Goal: Task Accomplishment & Management: Complete application form

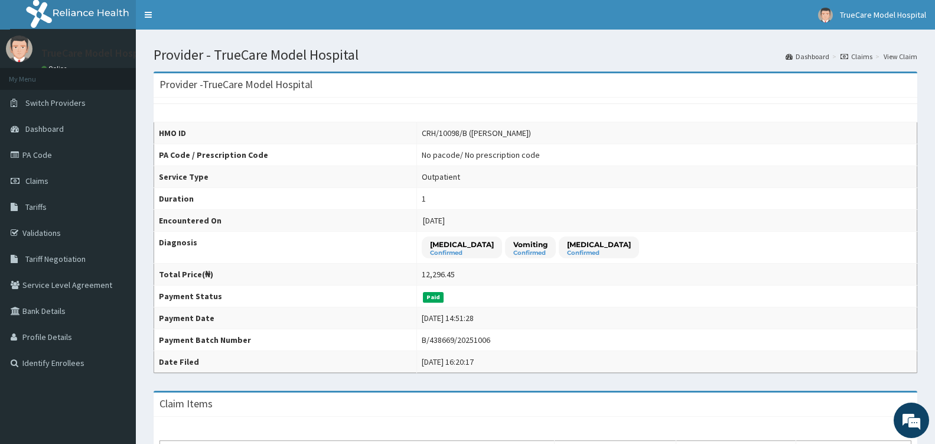
click at [29, 177] on span "Claims" at bounding box center [36, 181] width 23 height 11
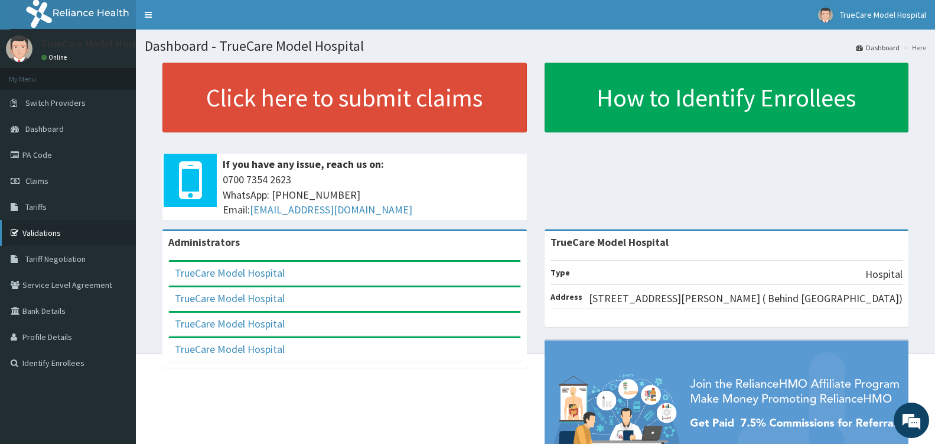
click at [51, 230] on link "Validations" at bounding box center [68, 233] width 136 height 26
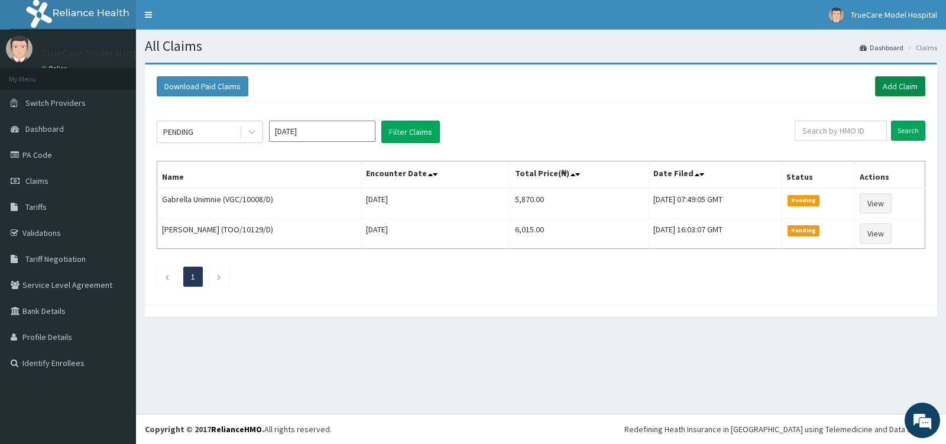
click at [906, 87] on link "Add Claim" at bounding box center [900, 86] width 50 height 20
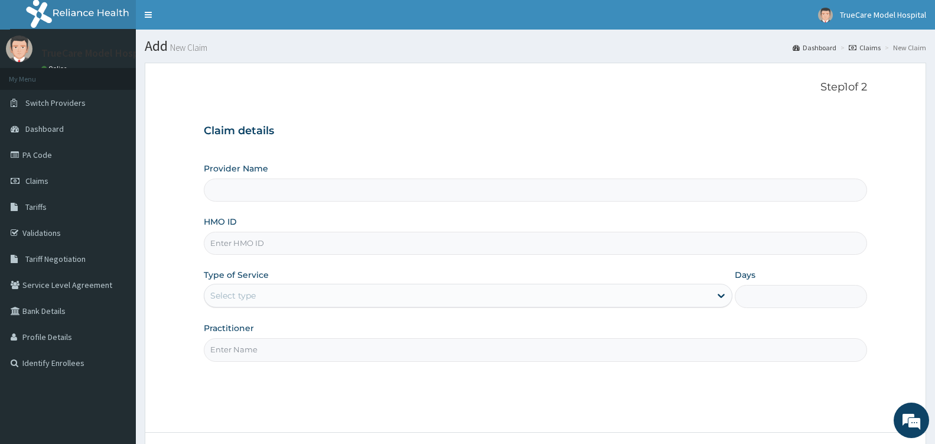
type input "TrueCare Model Hospital"
click at [310, 239] on input "HMO ID" at bounding box center [536, 243] width 664 height 23
type input "CRH/10098/D"
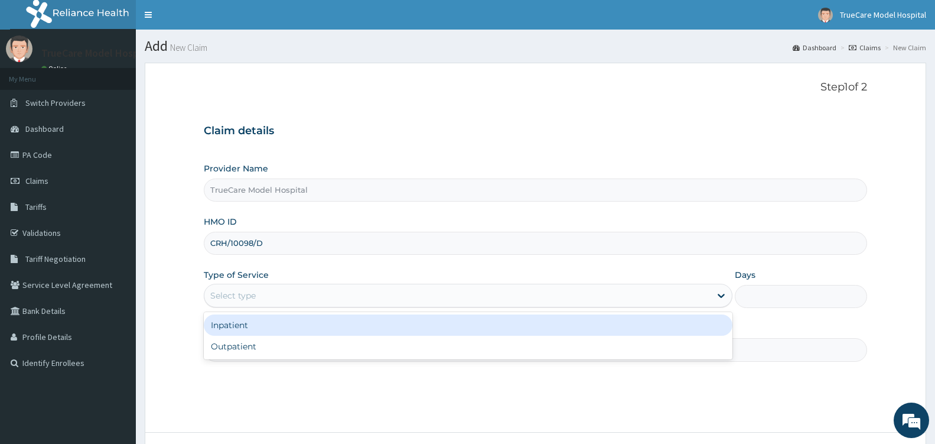
click at [326, 301] on div "Select type" at bounding box center [457, 295] width 506 height 19
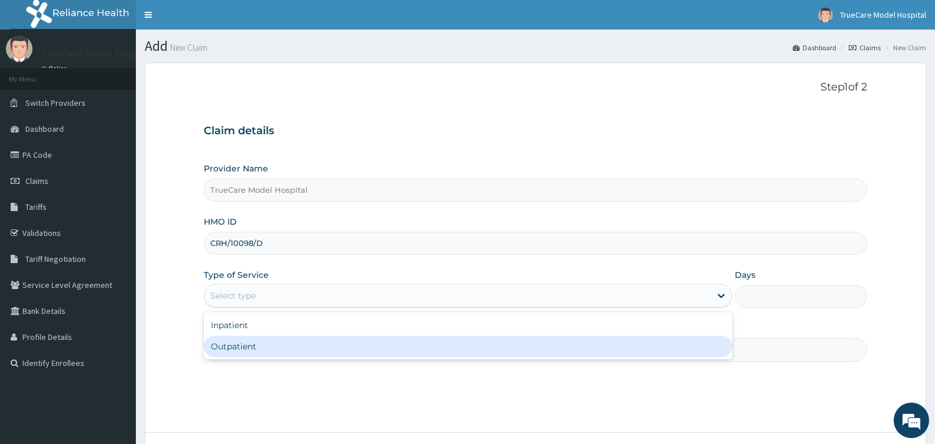
click at [276, 352] on div "Outpatient" at bounding box center [468, 346] width 529 height 21
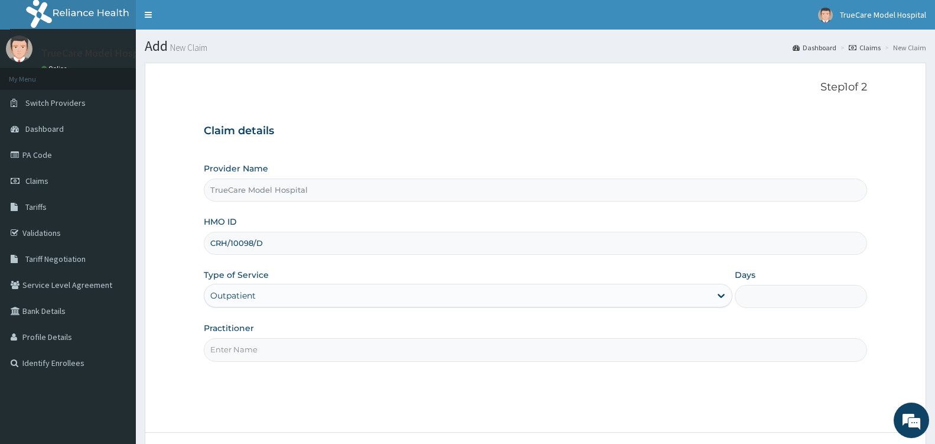
type input "1"
click at [347, 353] on input "Practitioner" at bounding box center [536, 349] width 664 height 23
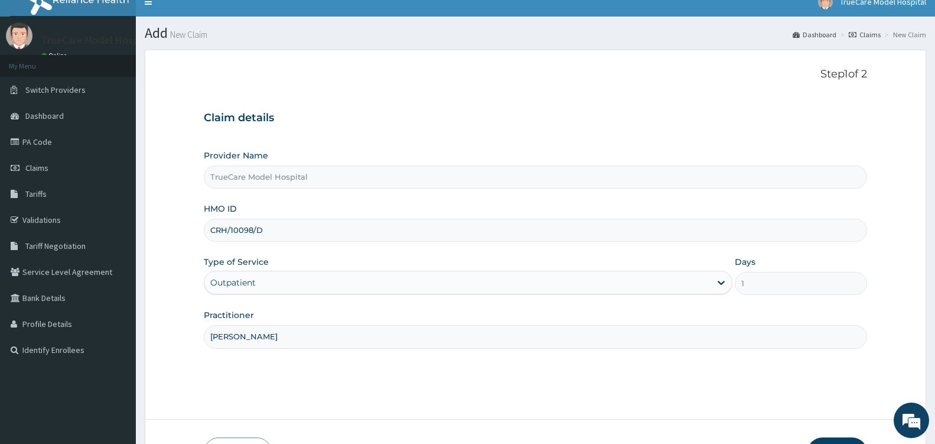
scroll to position [95, 0]
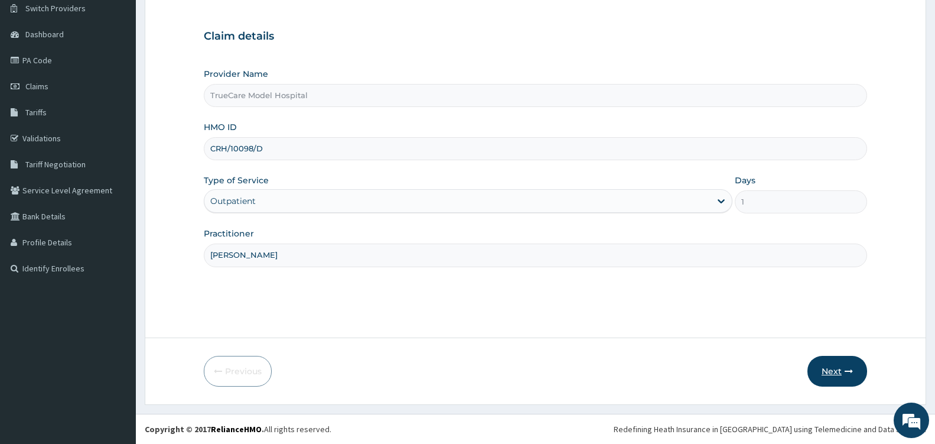
type input "[PERSON_NAME]"
click at [838, 373] on button "Next" at bounding box center [838, 371] width 60 height 31
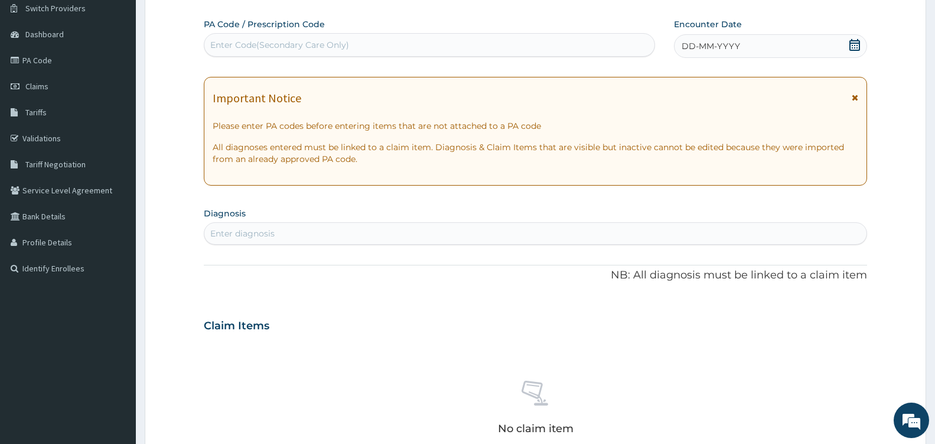
click at [856, 43] on icon at bounding box center [855, 45] width 11 height 12
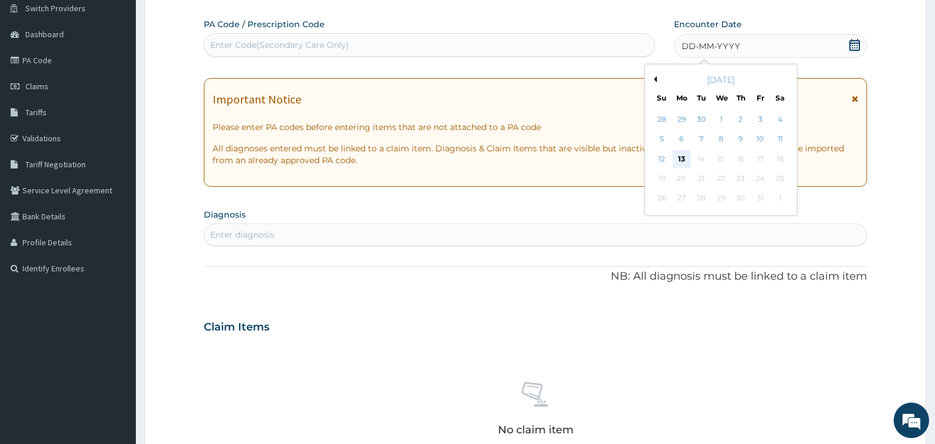
click at [684, 158] on div "13" at bounding box center [682, 159] width 18 height 18
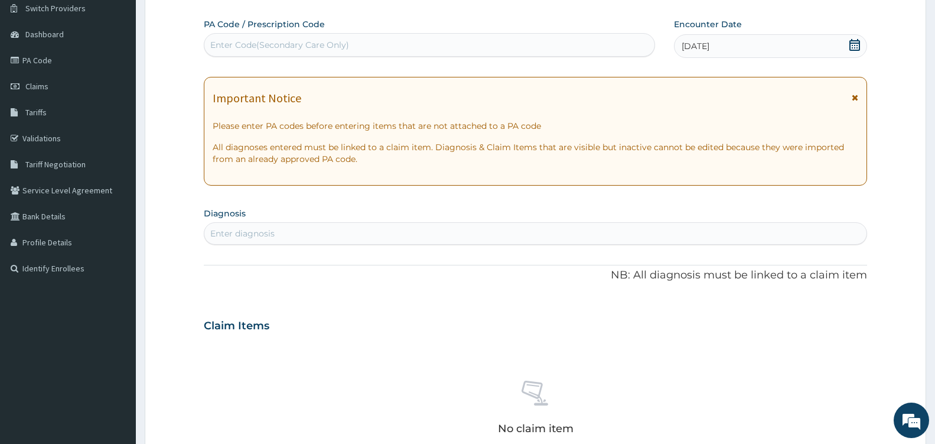
click at [281, 231] on div "Enter diagnosis" at bounding box center [535, 233] width 662 height 19
type input "[MEDICAL_DATA]"
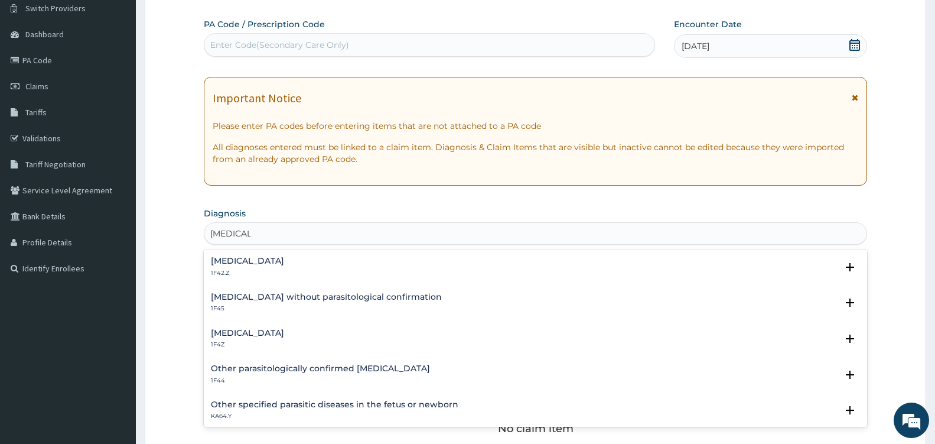
click at [284, 333] on h4 "[MEDICAL_DATA]" at bounding box center [247, 333] width 73 height 9
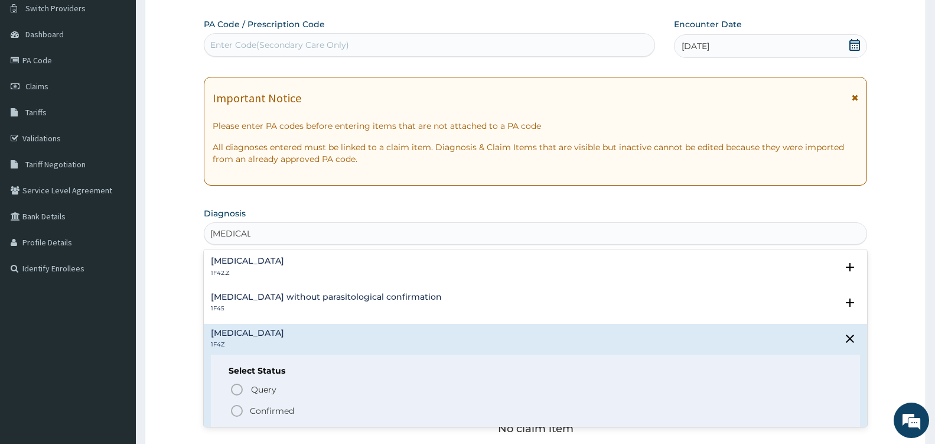
click at [239, 411] on icon "status option filled" at bounding box center [237, 411] width 14 height 14
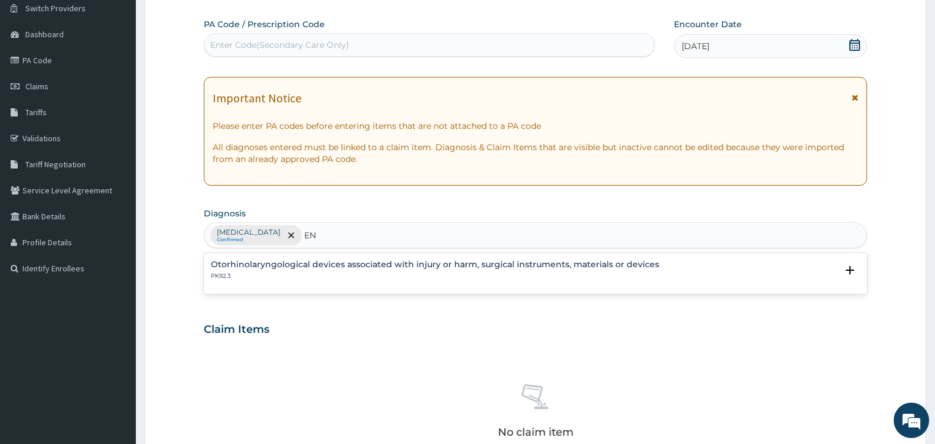
type input "E"
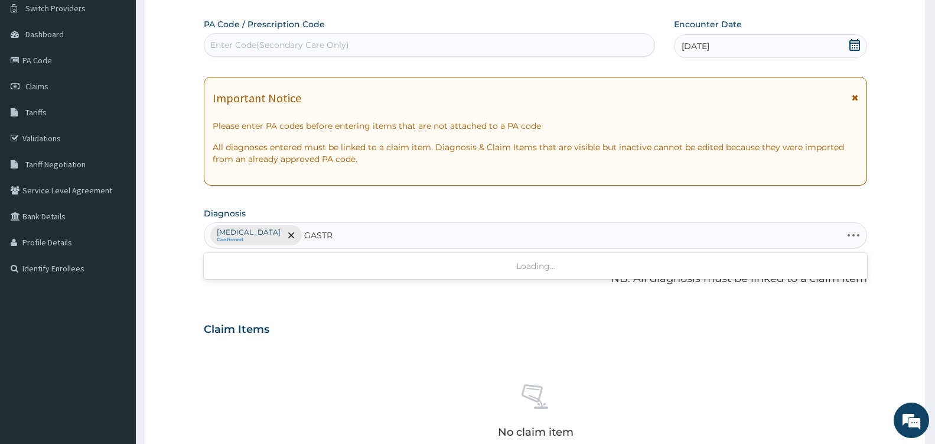
type input "[MEDICAL_DATA]"
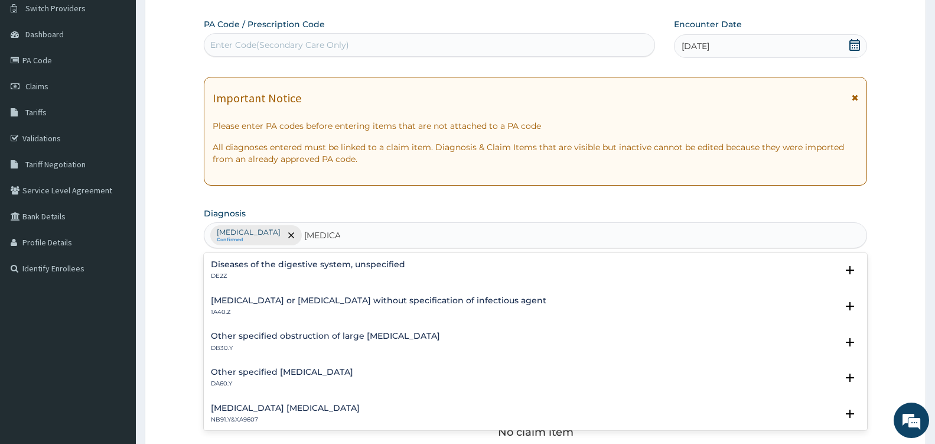
click at [325, 302] on h4 "[MEDICAL_DATA] or [MEDICAL_DATA] without specification of infectious agent" at bounding box center [379, 300] width 336 height 9
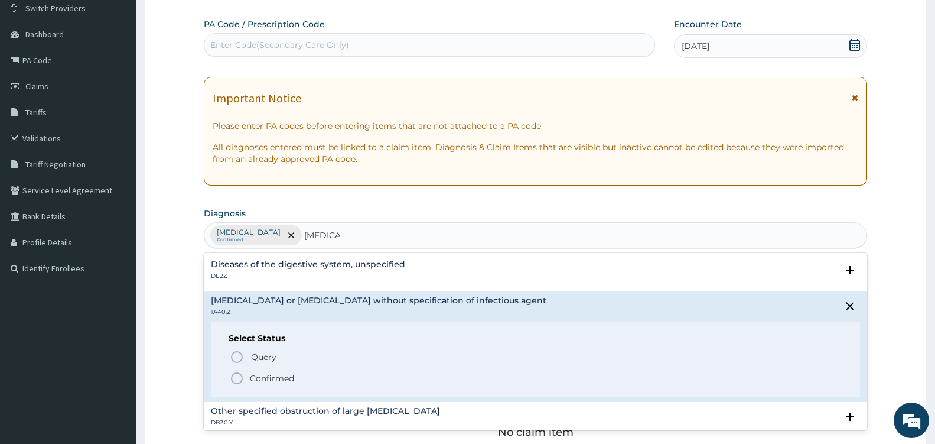
click at [234, 378] on icon "status option filled" at bounding box center [237, 378] width 14 height 14
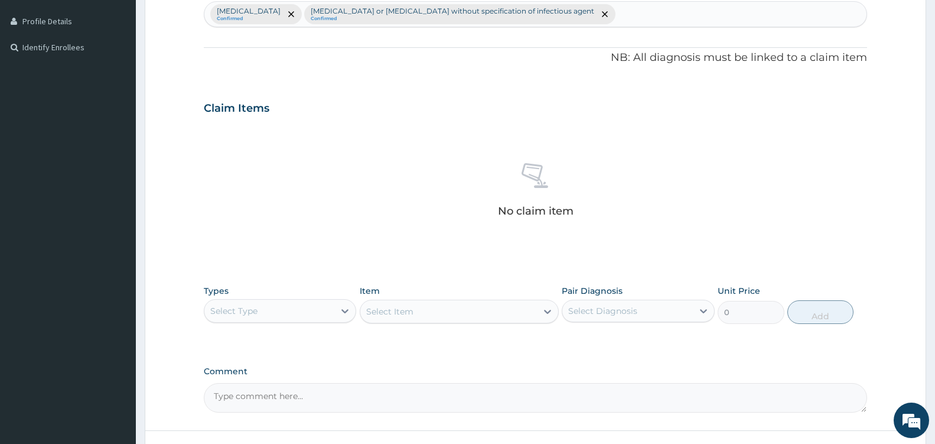
scroll to position [408, 0]
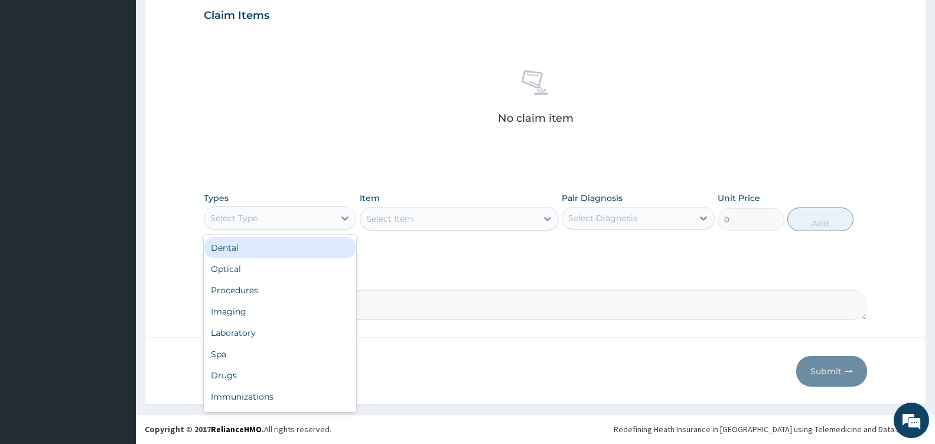
click at [332, 226] on div "Select Type" at bounding box center [269, 218] width 130 height 19
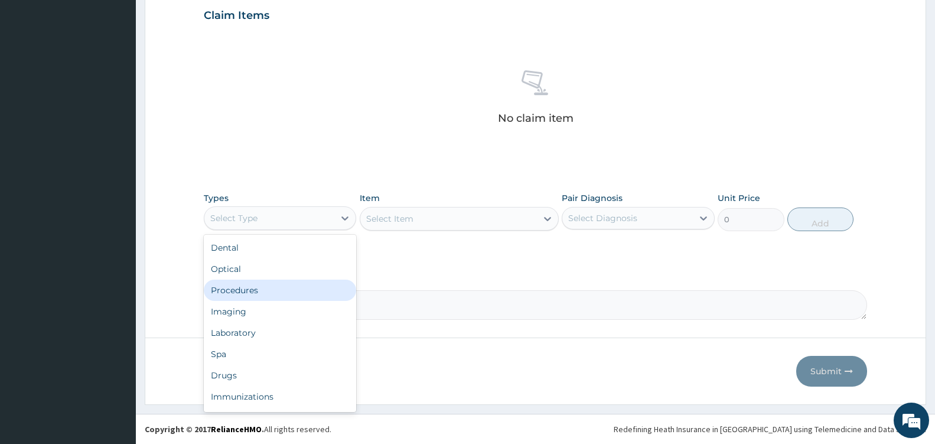
click at [250, 296] on div "Procedures" at bounding box center [280, 290] width 152 height 21
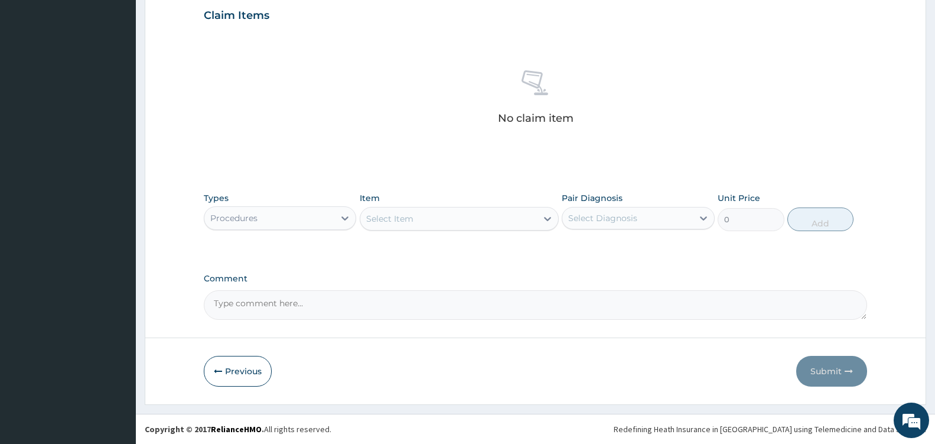
click at [542, 224] on icon at bounding box center [548, 219] width 12 height 12
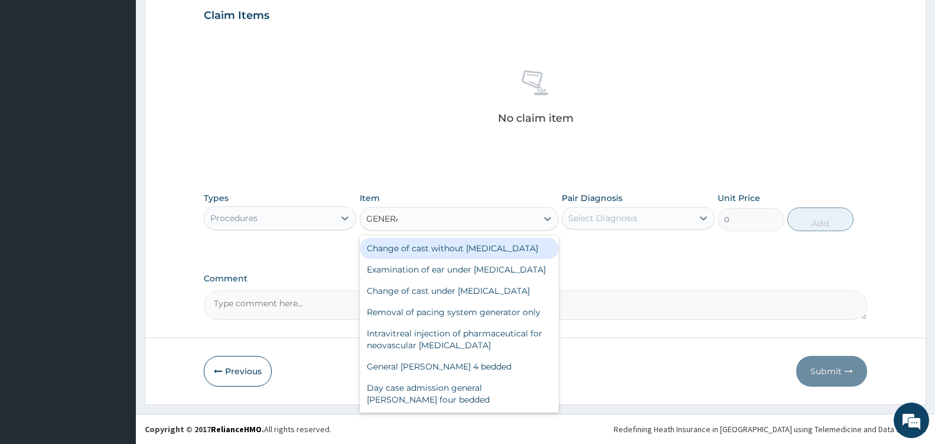
type input "GENERAL"
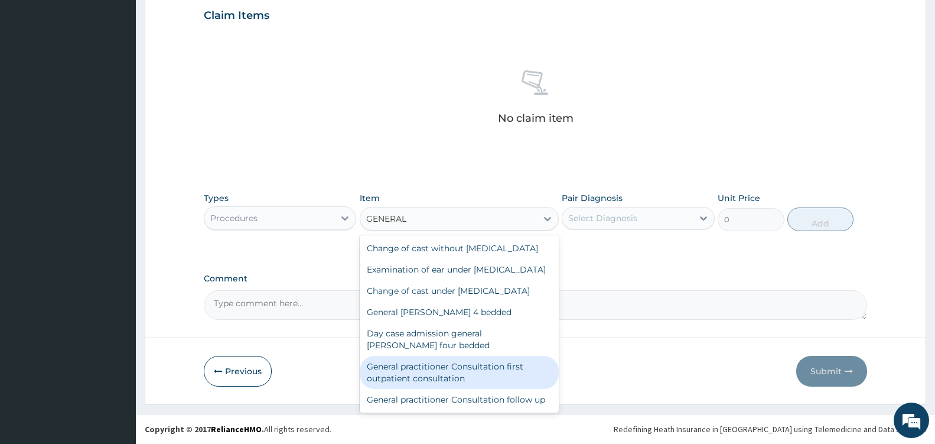
click at [484, 385] on div "General practitioner Consultation first outpatient consultation" at bounding box center [459, 372] width 199 height 33
type input "3600"
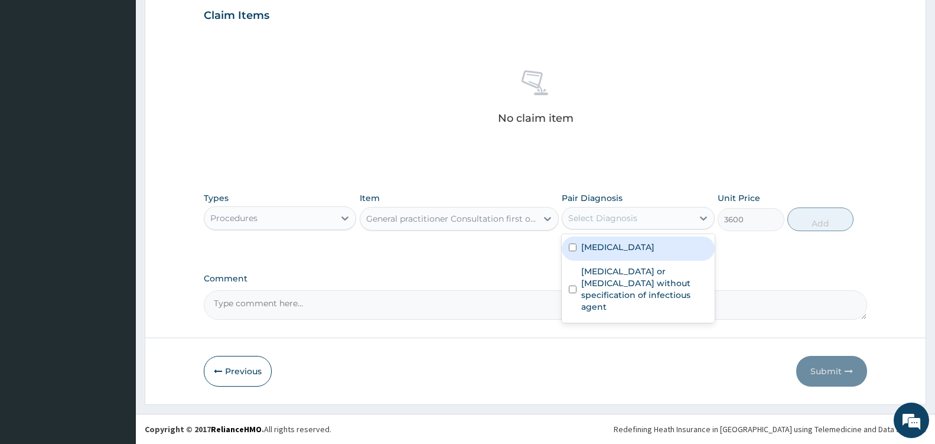
click at [684, 227] on div "Select Diagnosis" at bounding box center [628, 218] width 130 height 19
click at [645, 246] on label "[MEDICAL_DATA]" at bounding box center [617, 247] width 73 height 12
checkbox input "true"
click at [827, 219] on button "Add" at bounding box center [821, 219] width 66 height 24
type input "0"
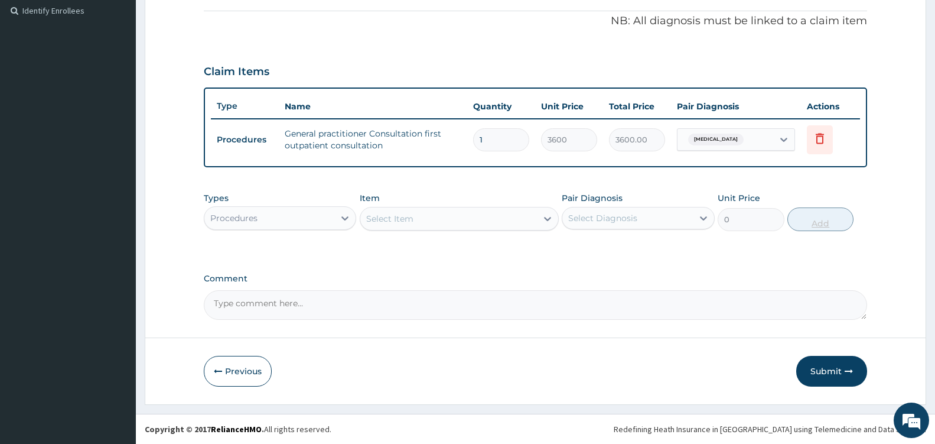
scroll to position [352, 0]
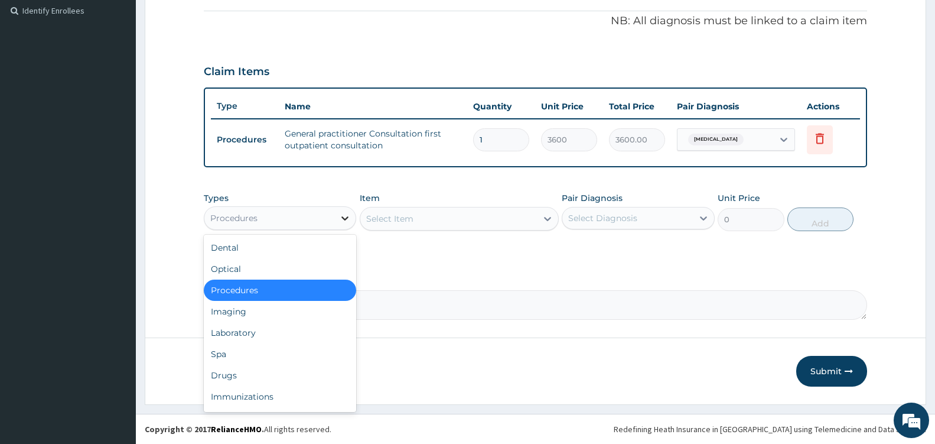
click at [336, 223] on div at bounding box center [344, 217] width 21 height 21
click at [240, 371] on div "Drugs" at bounding box center [280, 375] width 152 height 21
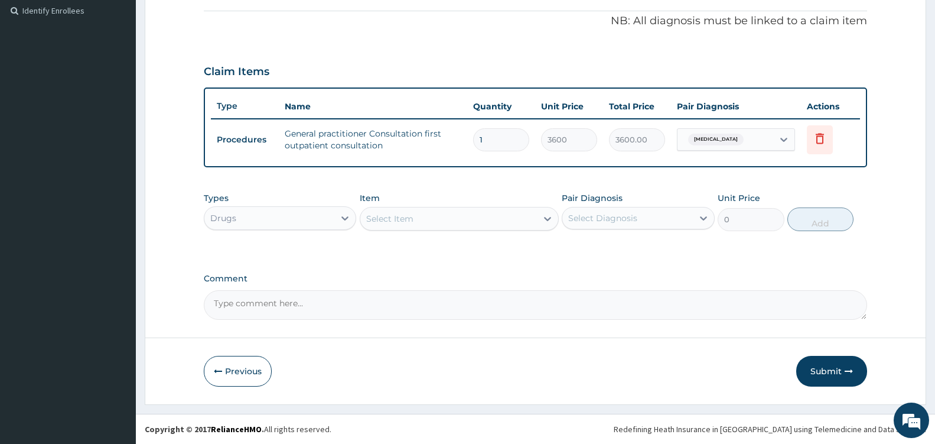
click at [541, 220] on div "Select Item" at bounding box center [459, 219] width 199 height 24
click at [542, 220] on icon at bounding box center [548, 219] width 12 height 12
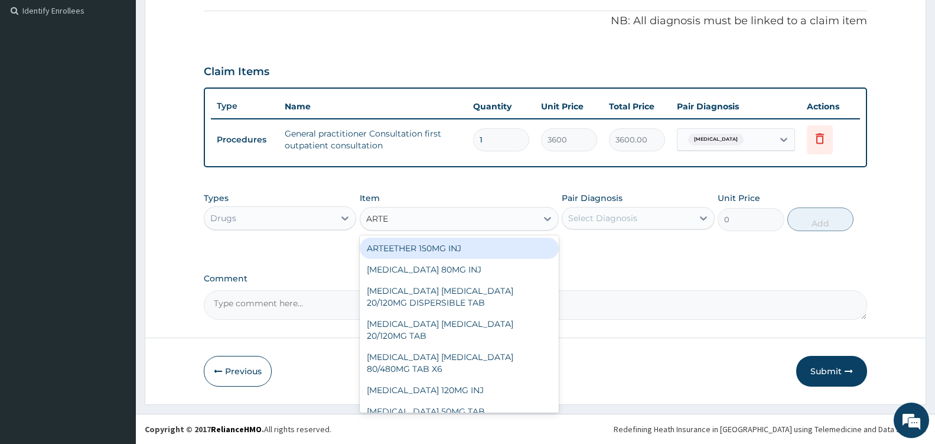
type input "ARTEM"
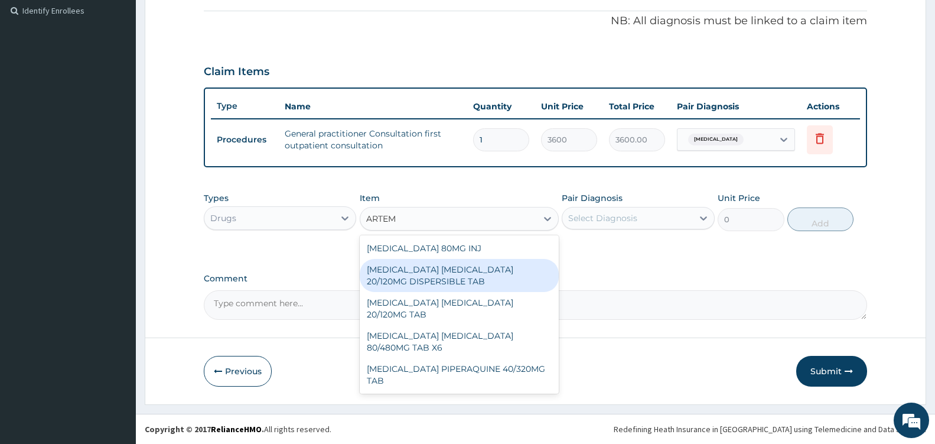
click at [512, 270] on div "[MEDICAL_DATA] [MEDICAL_DATA] 20/120MG DISPERSIBLE TAB" at bounding box center [459, 275] width 199 height 33
type input "84"
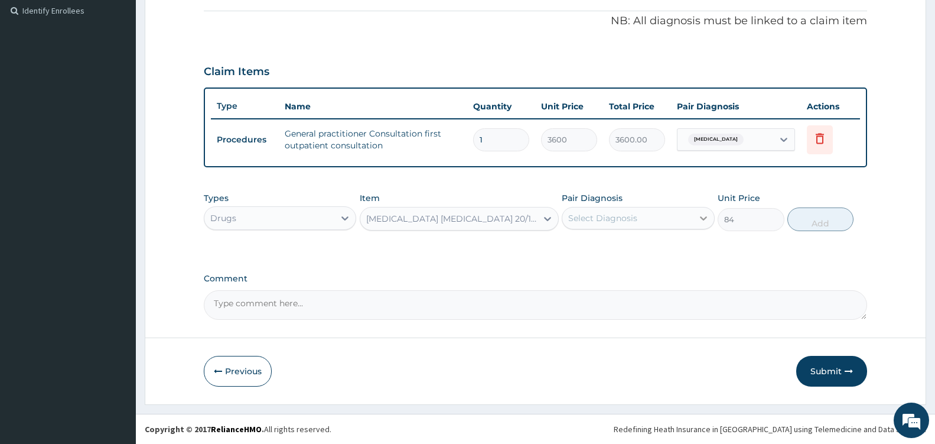
click at [699, 226] on div at bounding box center [703, 217] width 21 height 21
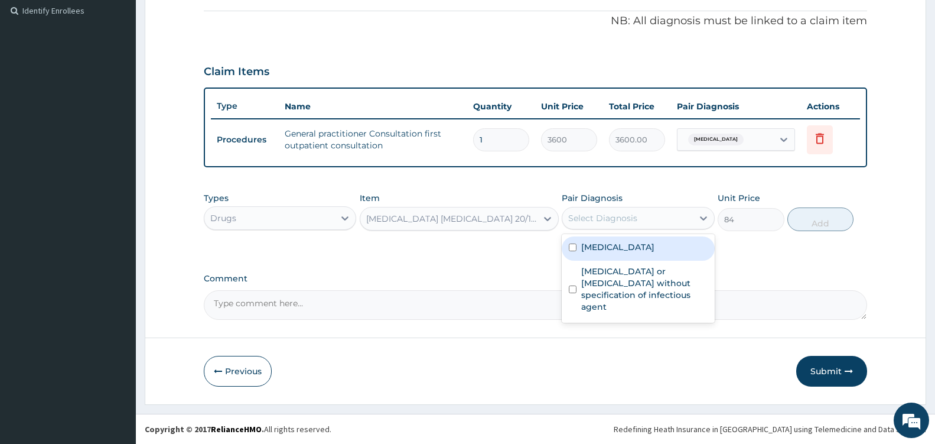
click at [667, 248] on div "[MEDICAL_DATA]" at bounding box center [638, 248] width 152 height 24
checkbox input "true"
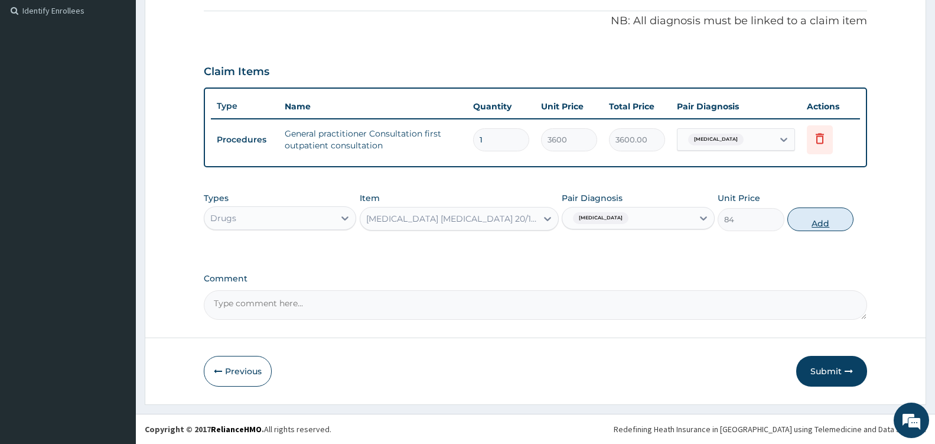
click at [818, 224] on button "Add" at bounding box center [821, 219] width 66 height 24
type input "0"
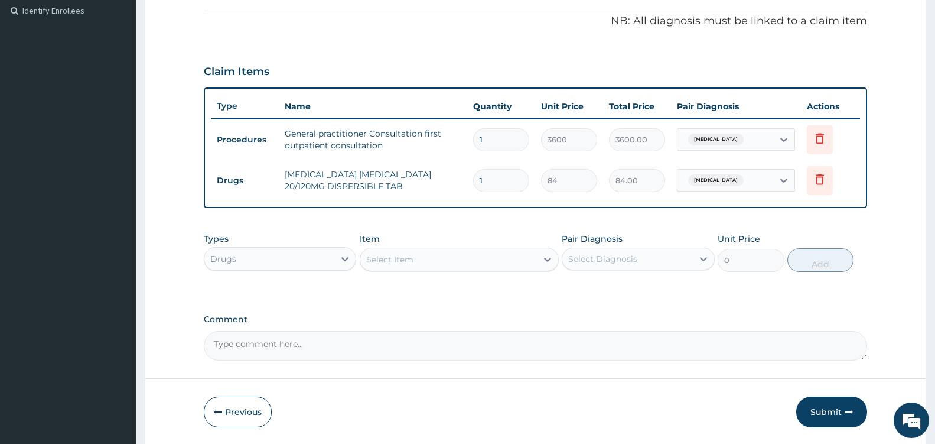
type input "0.00"
type input "6"
type input "504.00"
type input "6"
click at [537, 259] on div "Select Item" at bounding box center [448, 259] width 177 height 19
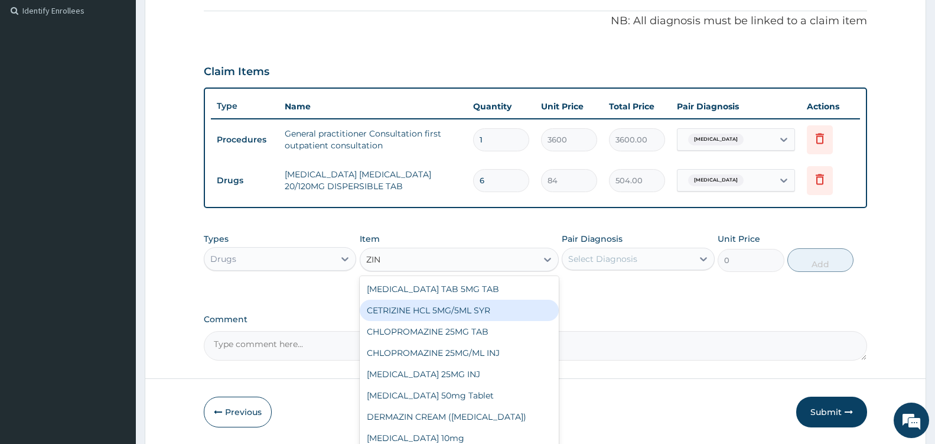
type input "ZINC"
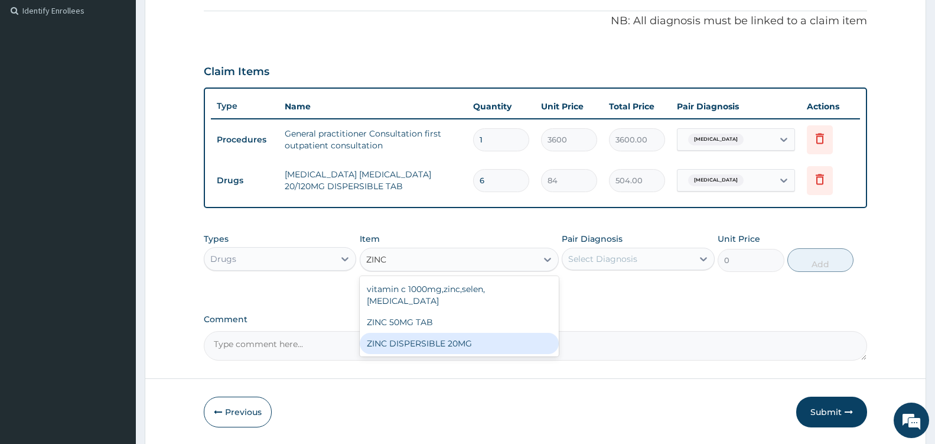
click at [449, 333] on div "ZINC DISPERSIBLE 20MG" at bounding box center [459, 343] width 199 height 21
type input "21"
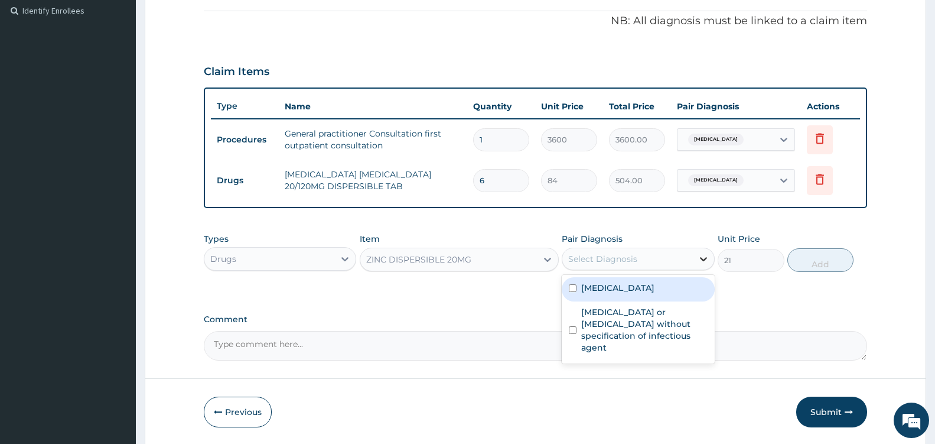
click at [698, 263] on icon at bounding box center [704, 259] width 12 height 12
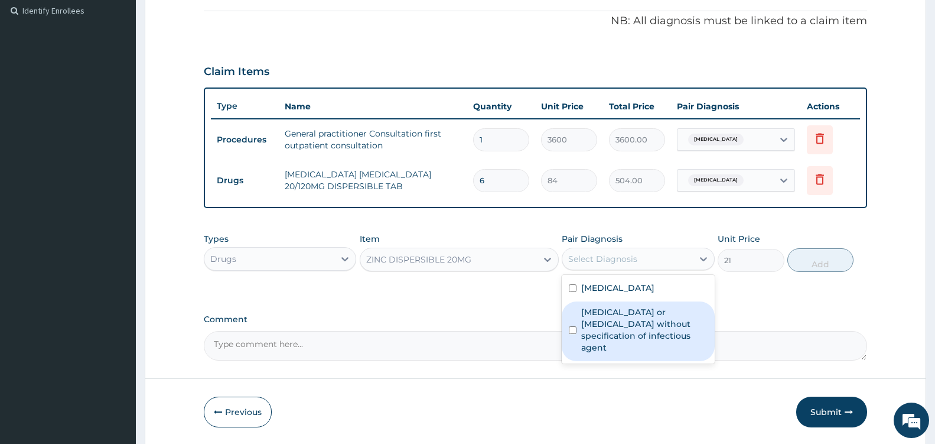
click at [594, 314] on label "[MEDICAL_DATA] or [MEDICAL_DATA] without specification of infectious agent" at bounding box center [644, 329] width 126 height 47
checkbox input "true"
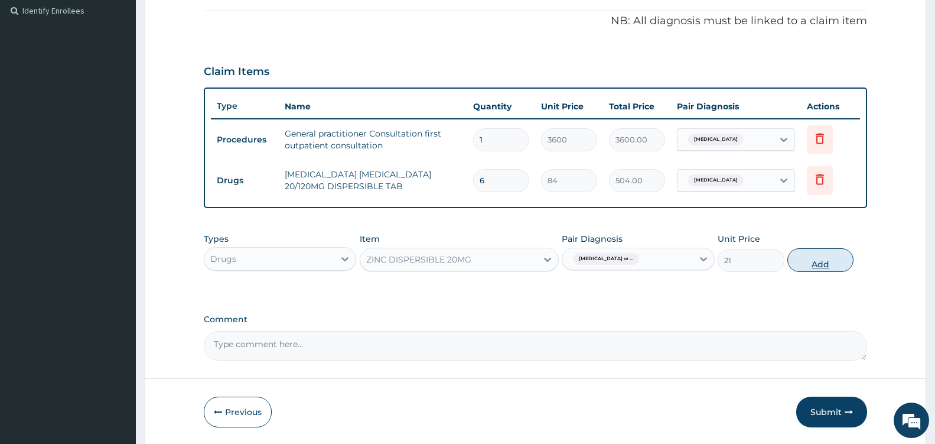
click at [813, 259] on button "Add" at bounding box center [821, 260] width 66 height 24
type input "0"
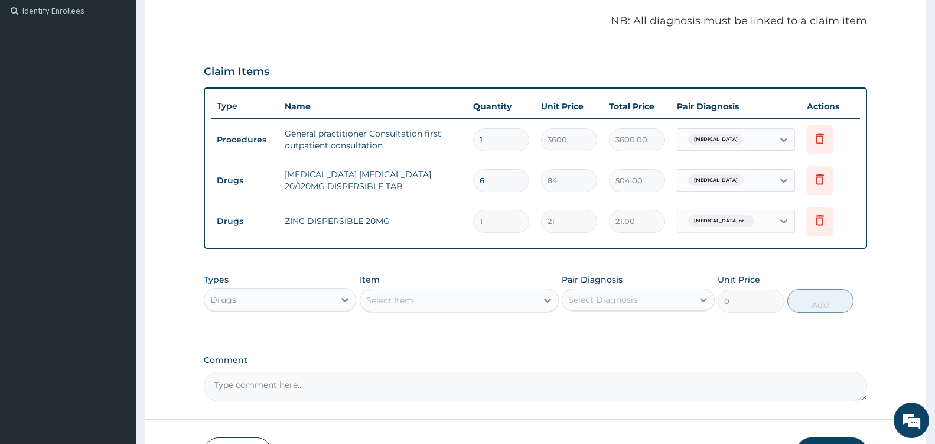
type input "10"
type input "210.00"
type input "10"
click at [545, 301] on icon at bounding box center [548, 300] width 12 height 12
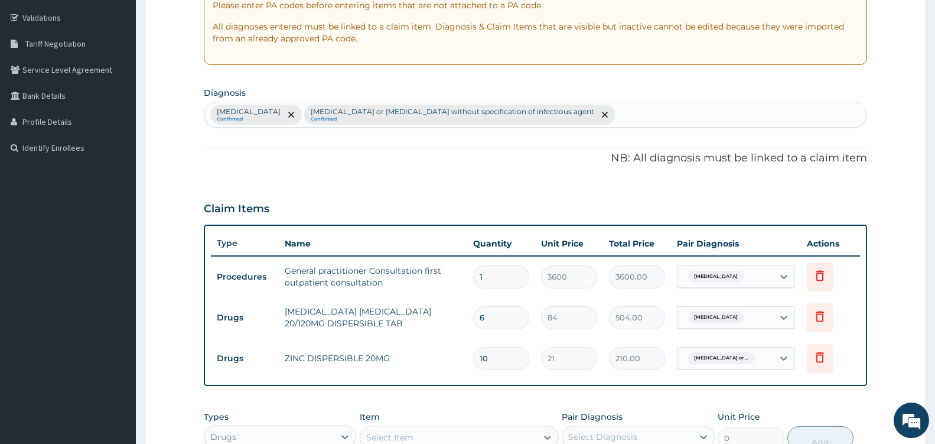
scroll to position [154, 0]
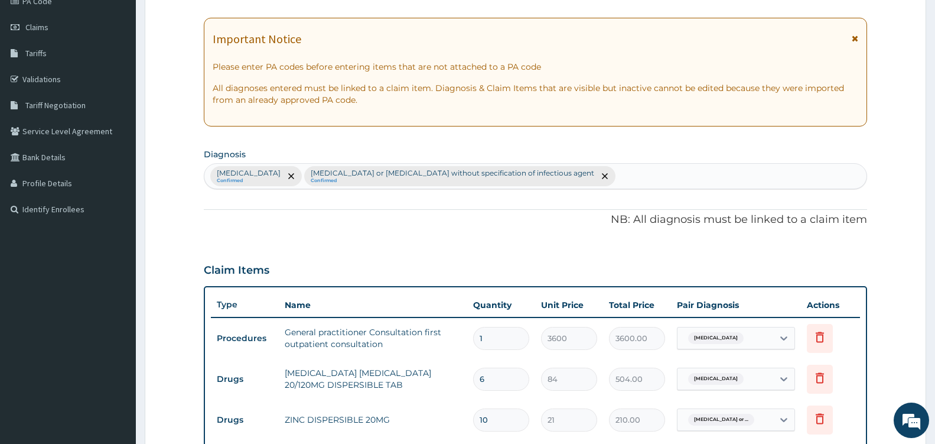
click at [659, 173] on div "[MEDICAL_DATA] Confirmed [MEDICAL_DATA] or [MEDICAL_DATA] without specification…" at bounding box center [535, 176] width 662 height 25
type input "UPPER"
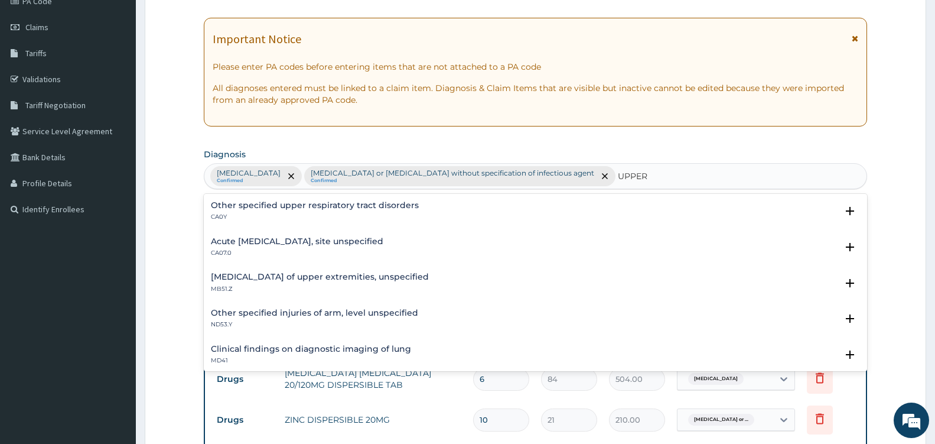
click at [281, 243] on h4 "Acute [MEDICAL_DATA], site unspecified" at bounding box center [297, 241] width 173 height 9
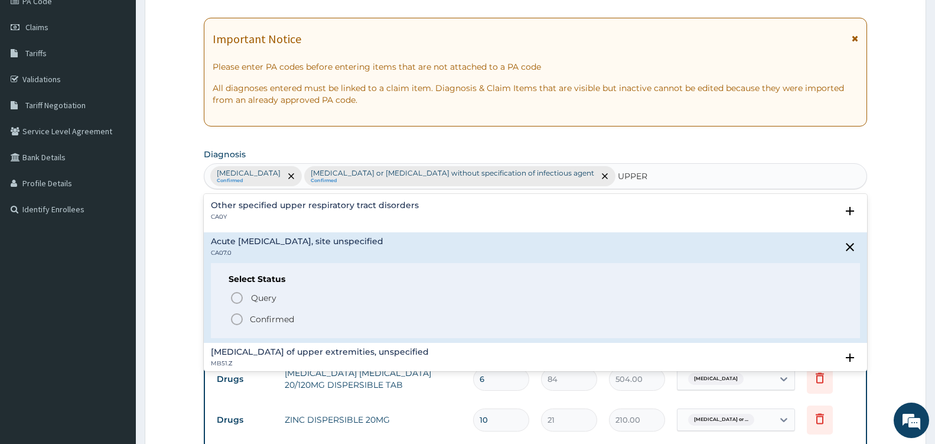
click at [238, 312] on icon "status option filled" at bounding box center [237, 319] width 14 height 14
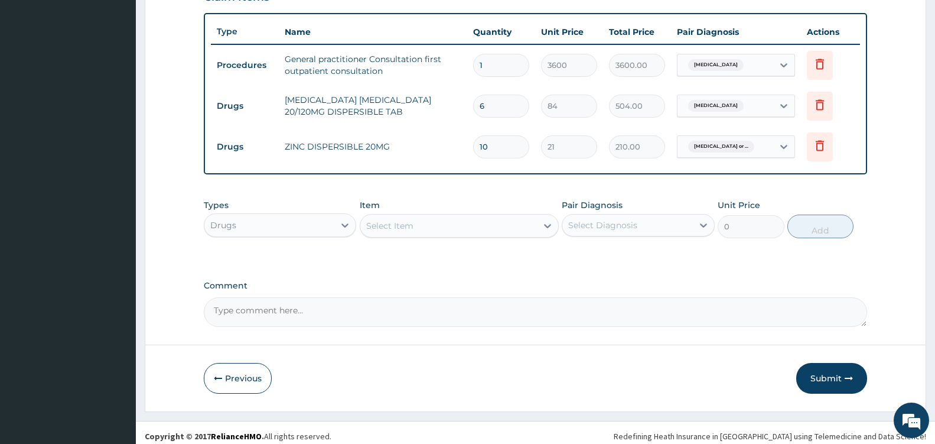
scroll to position [429, 0]
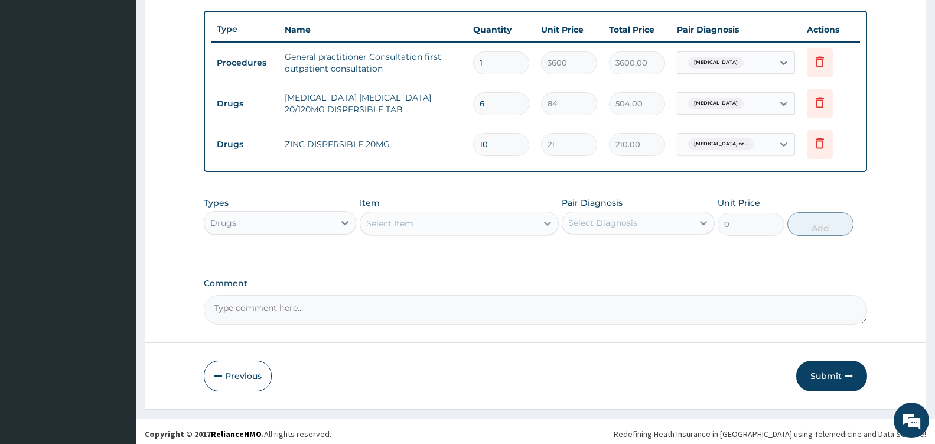
click at [544, 225] on icon at bounding box center [548, 223] width 12 height 12
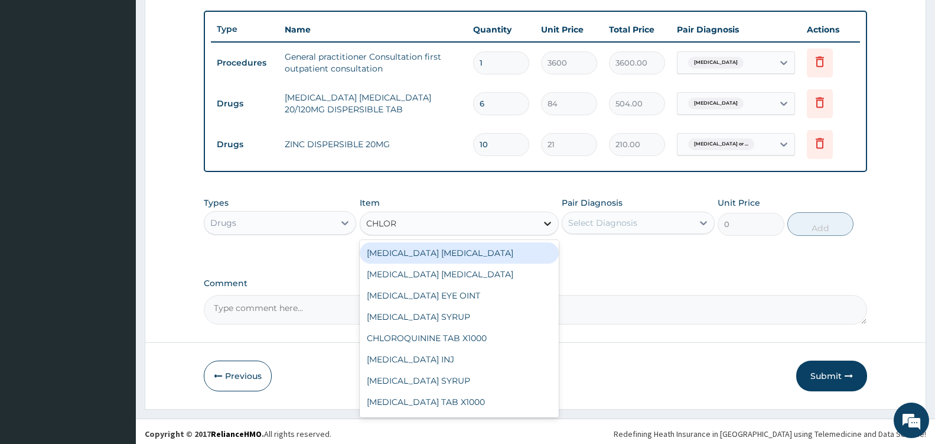
type input "CHLORP"
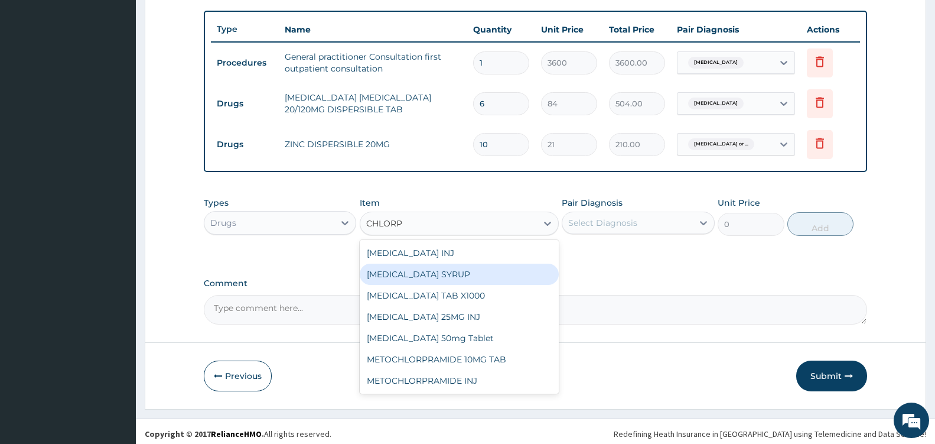
click at [458, 277] on div "[MEDICAL_DATA] SYRUP" at bounding box center [459, 274] width 199 height 21
type input "350"
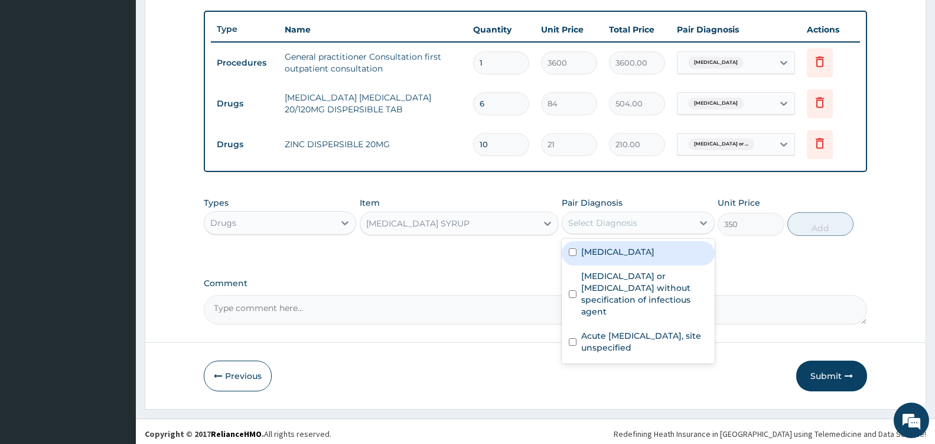
click at [692, 226] on div "Select Diagnosis" at bounding box center [628, 222] width 130 height 19
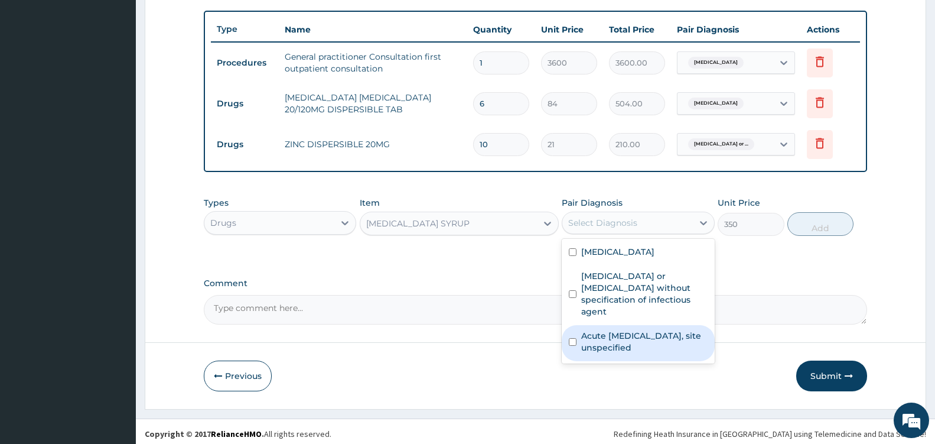
click at [654, 330] on label "Acute [MEDICAL_DATA], site unspecified" at bounding box center [644, 342] width 126 height 24
checkbox input "true"
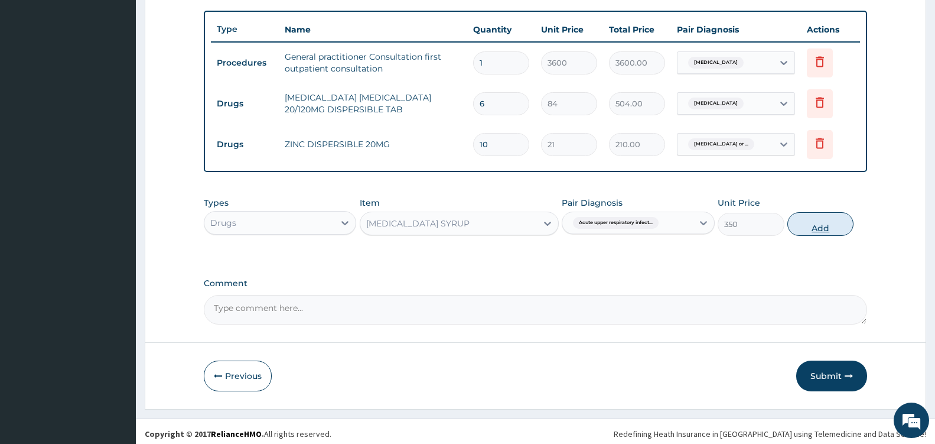
click at [826, 225] on button "Add" at bounding box center [821, 224] width 66 height 24
type input "0"
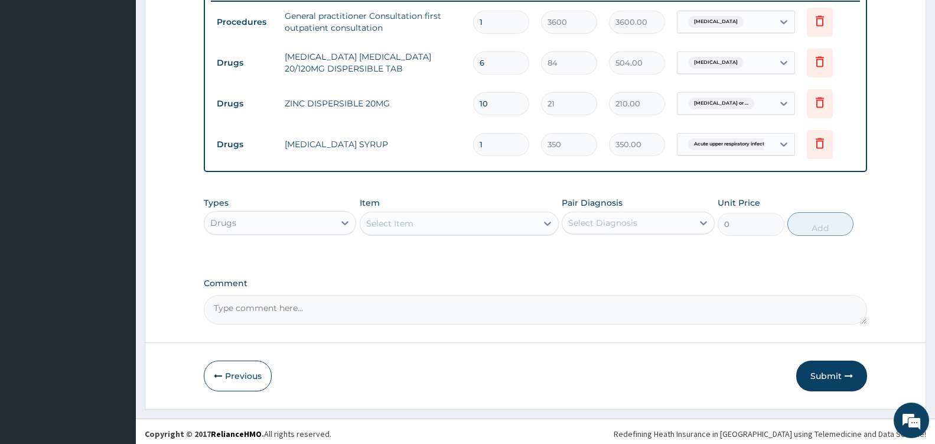
scroll to position [475, 0]
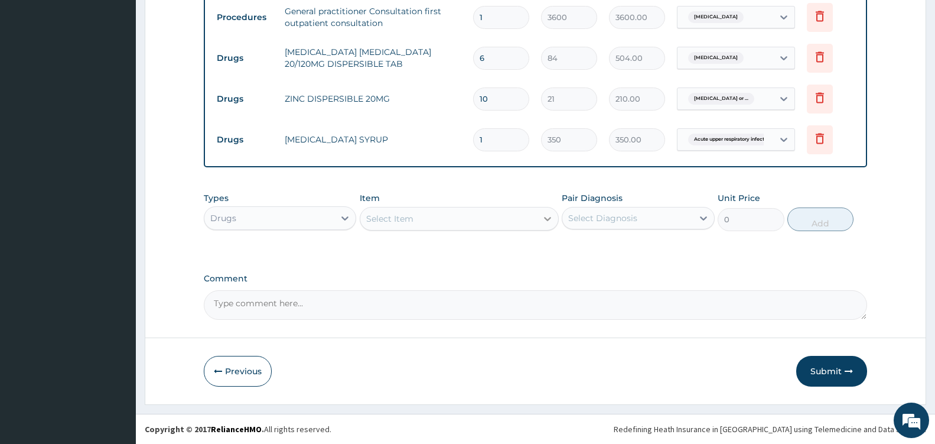
click at [548, 222] on icon at bounding box center [548, 219] width 12 height 12
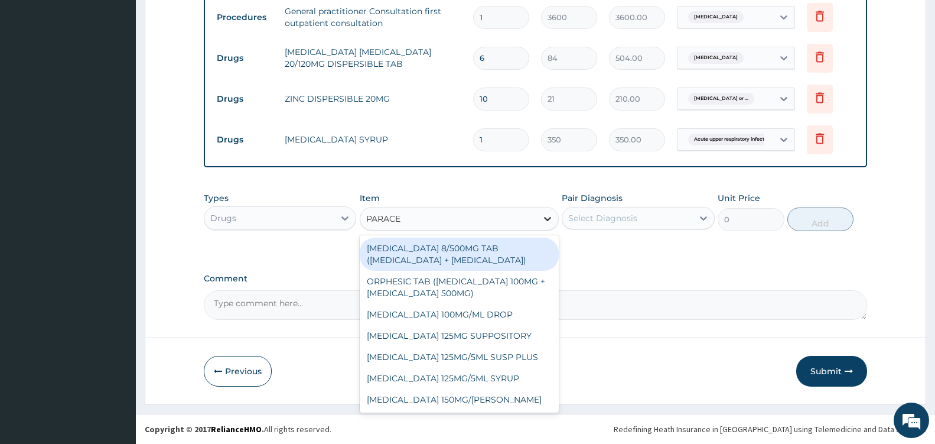
type input "PARACET"
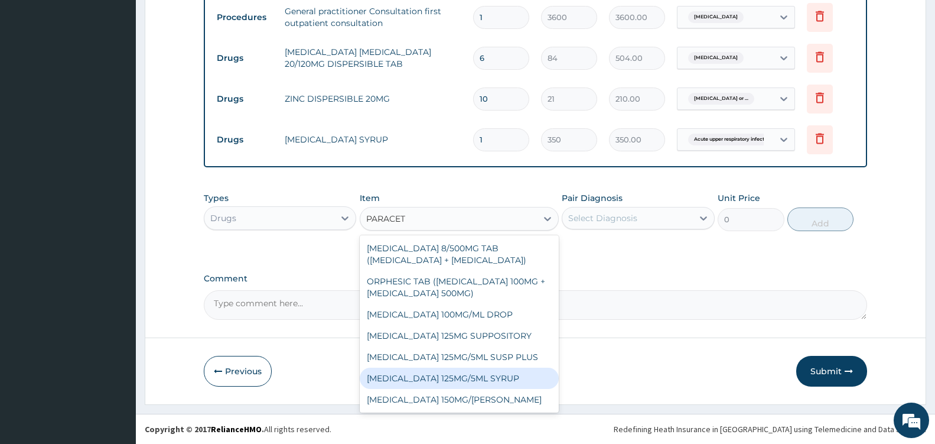
click at [509, 376] on div "[MEDICAL_DATA] 125MG/5ML SYRUP" at bounding box center [459, 378] width 199 height 21
type input "525"
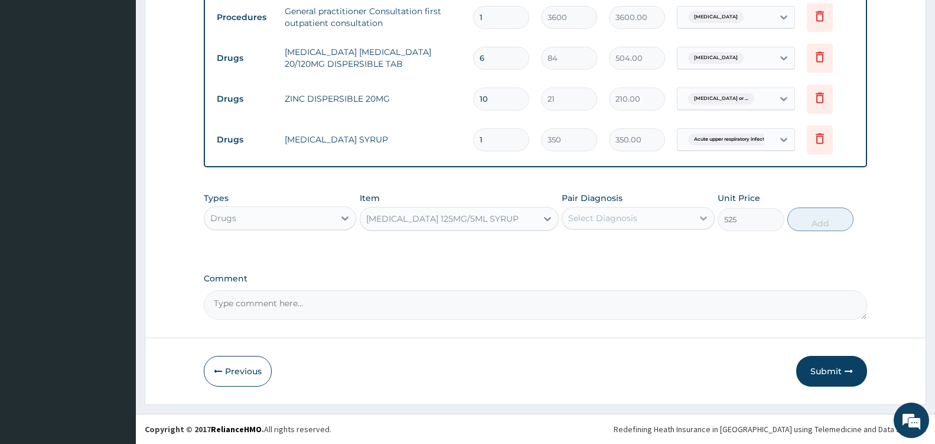
click at [705, 217] on icon at bounding box center [703, 218] width 7 height 4
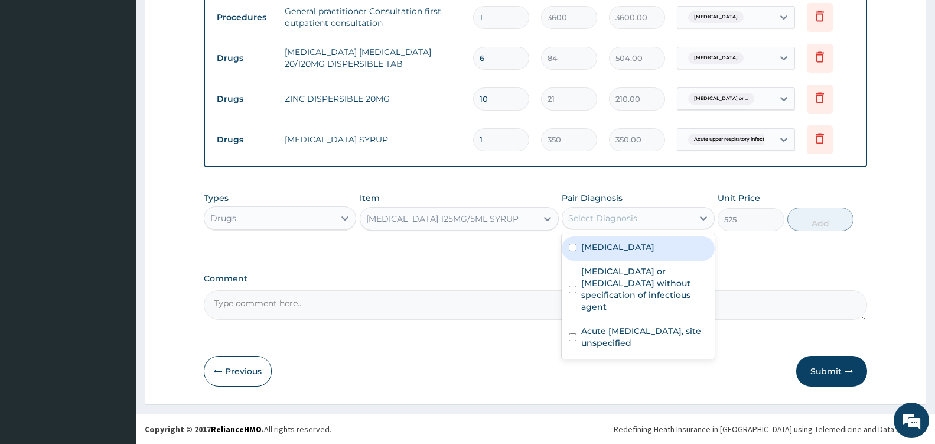
click at [668, 247] on div "[MEDICAL_DATA]" at bounding box center [638, 248] width 152 height 24
checkbox input "true"
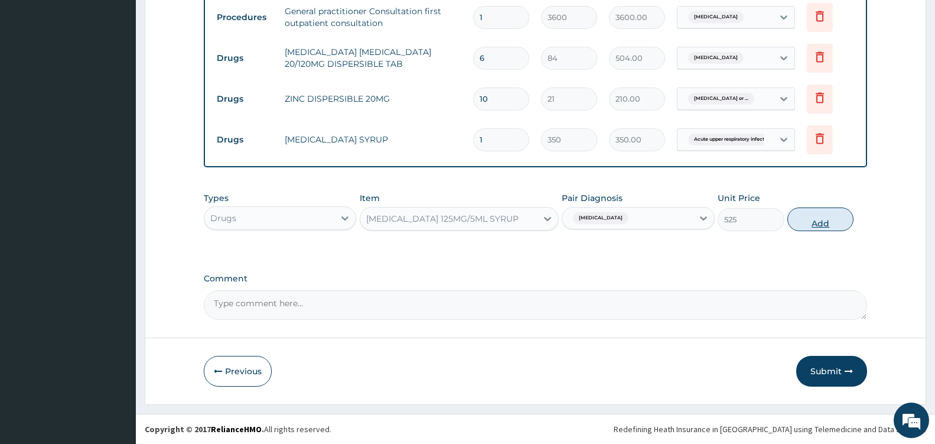
click at [827, 227] on button "Add" at bounding box center [821, 219] width 66 height 24
type input "0"
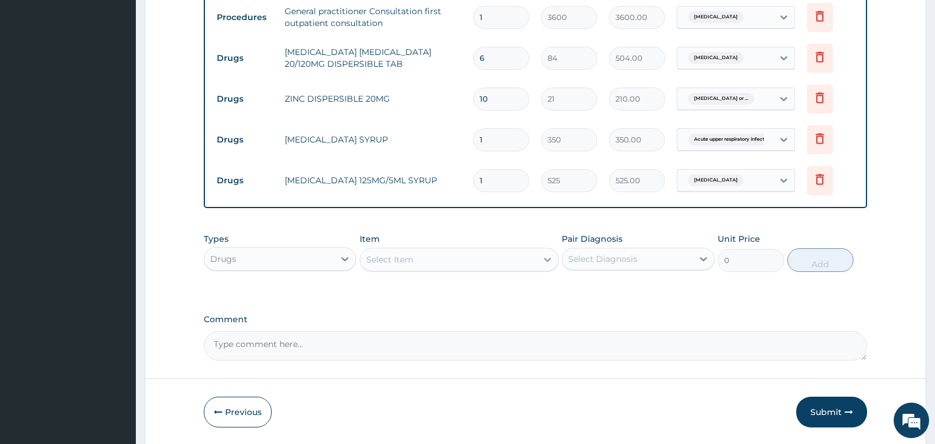
click at [538, 256] on div at bounding box center [547, 259] width 21 height 21
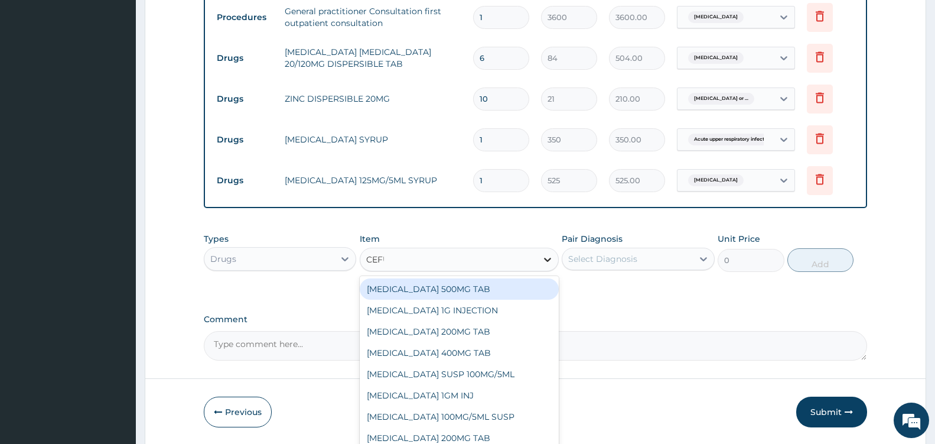
type input "CEFUR"
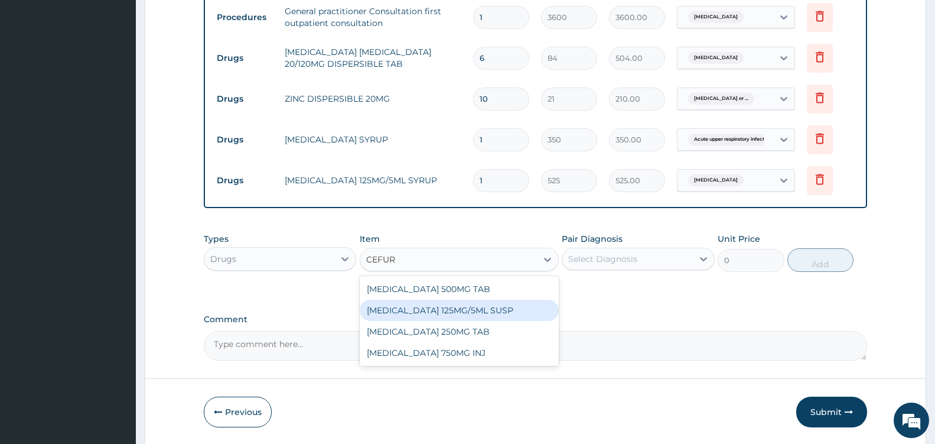
click at [488, 313] on div "[MEDICAL_DATA] 125MG/5ML SUSP" at bounding box center [459, 310] width 199 height 21
type input "2126.25"
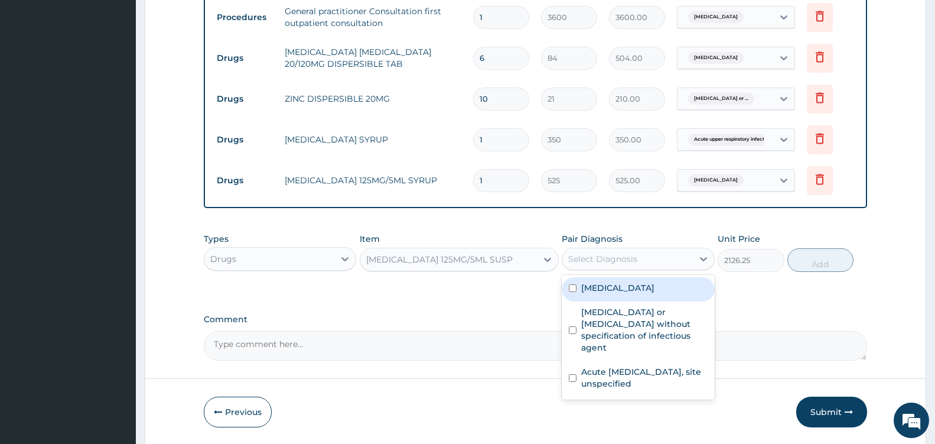
click at [684, 256] on div "Select Diagnosis" at bounding box center [628, 258] width 130 height 19
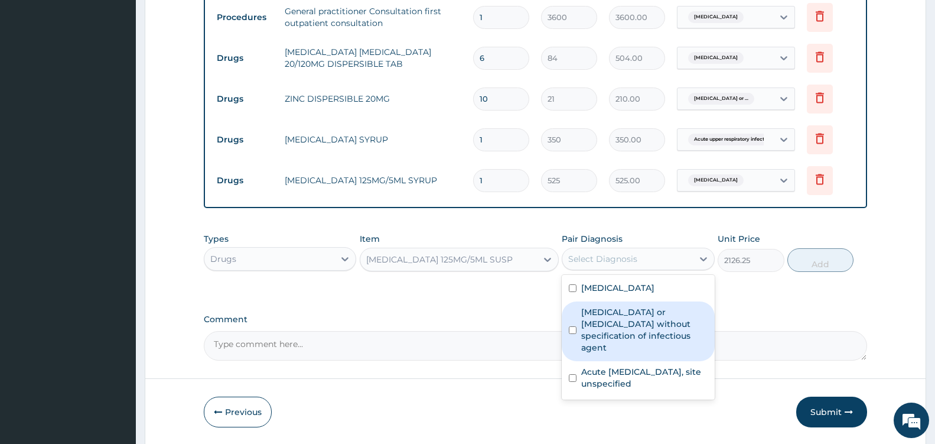
click at [639, 311] on label "[MEDICAL_DATA] or [MEDICAL_DATA] without specification of infectious agent" at bounding box center [644, 329] width 126 height 47
checkbox input "true"
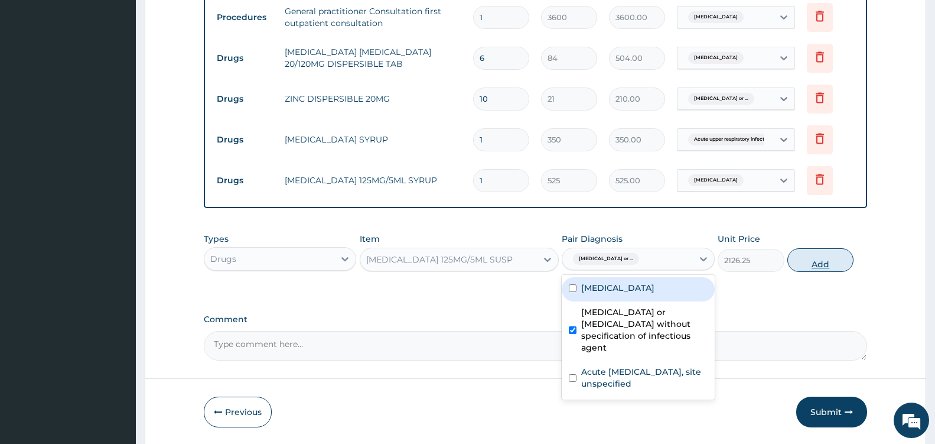
click at [827, 262] on button "Add" at bounding box center [821, 260] width 66 height 24
type input "0"
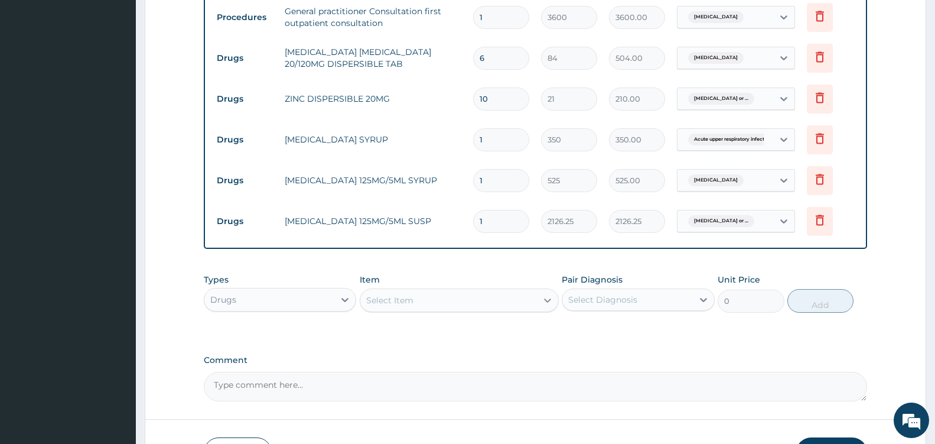
click at [546, 295] on icon at bounding box center [548, 300] width 12 height 12
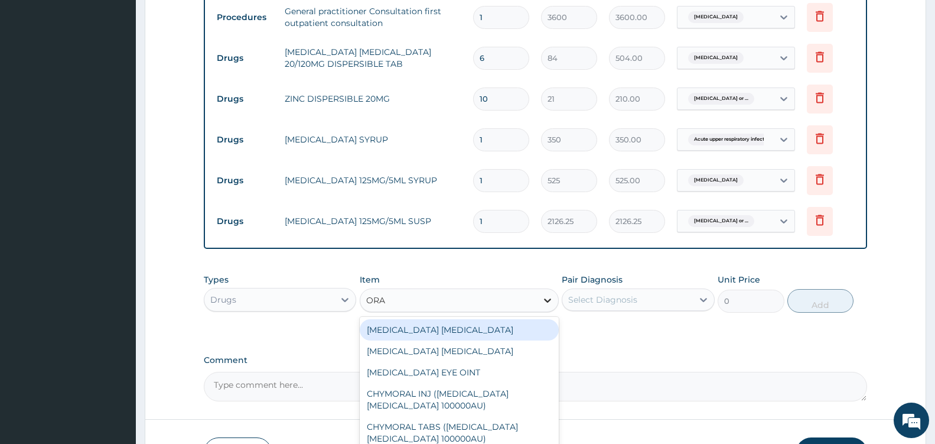
type input "ORAL"
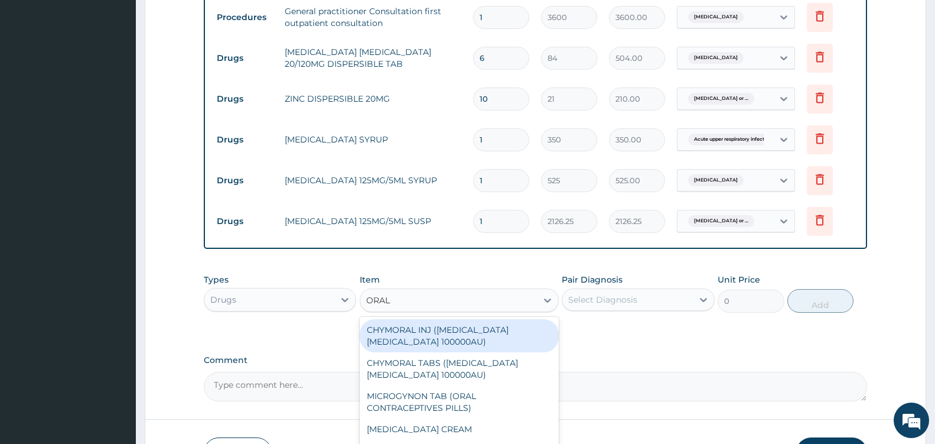
scroll to position [556, 0]
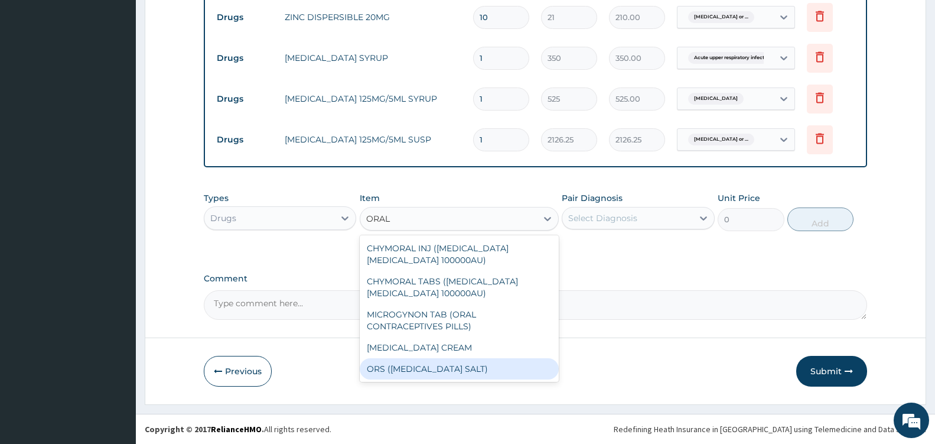
click at [436, 368] on div "ORS ([MEDICAL_DATA] SALT)" at bounding box center [459, 368] width 199 height 21
type input "210"
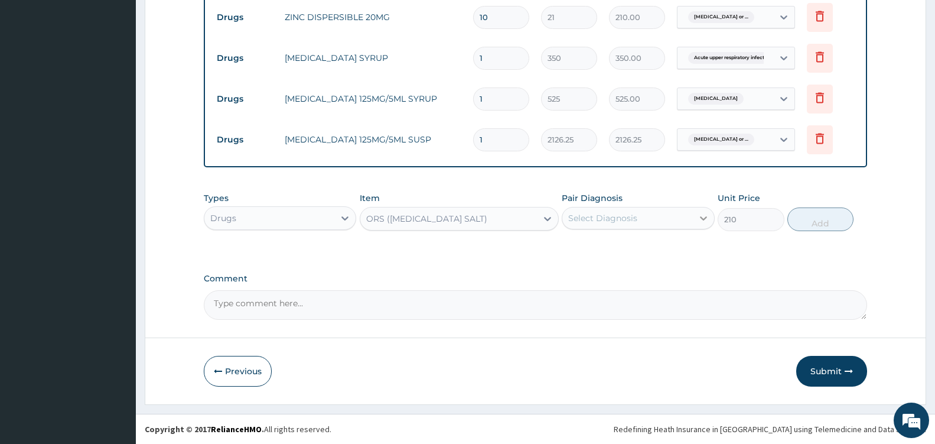
click at [697, 216] on div at bounding box center [703, 217] width 21 height 21
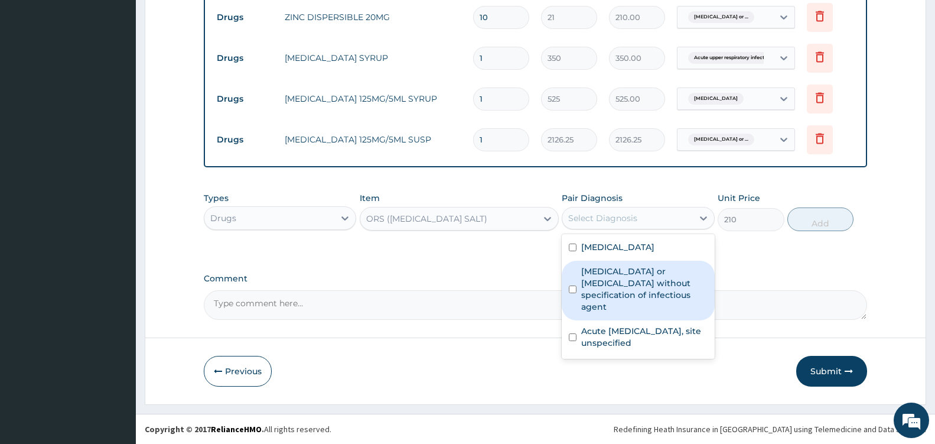
click at [659, 276] on label "[MEDICAL_DATA] or [MEDICAL_DATA] without specification of infectious agent" at bounding box center [644, 288] width 126 height 47
checkbox input "true"
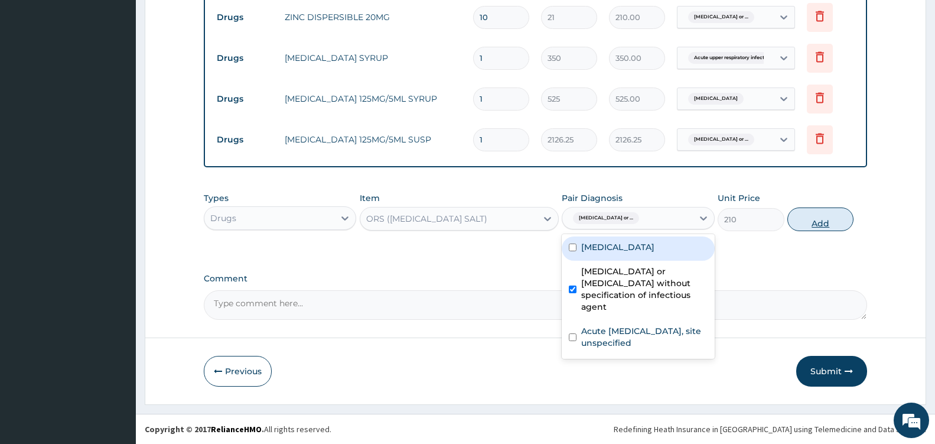
click at [826, 219] on button "Add" at bounding box center [821, 219] width 66 height 24
type input "0"
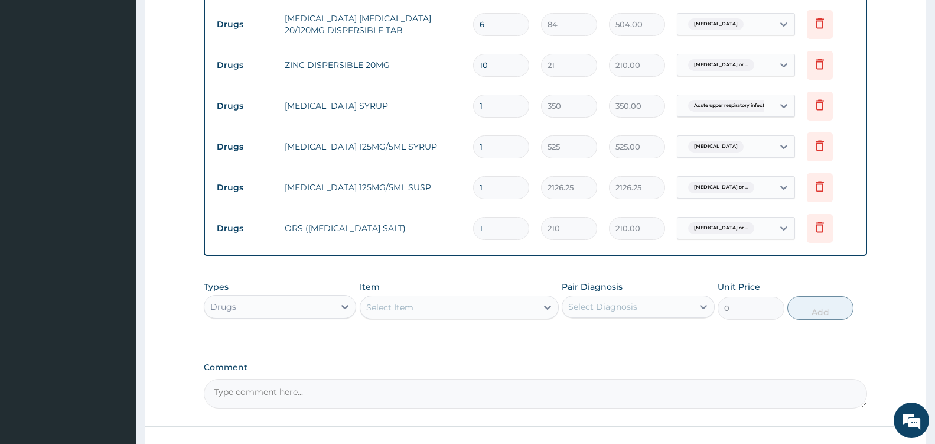
scroll to position [597, 0]
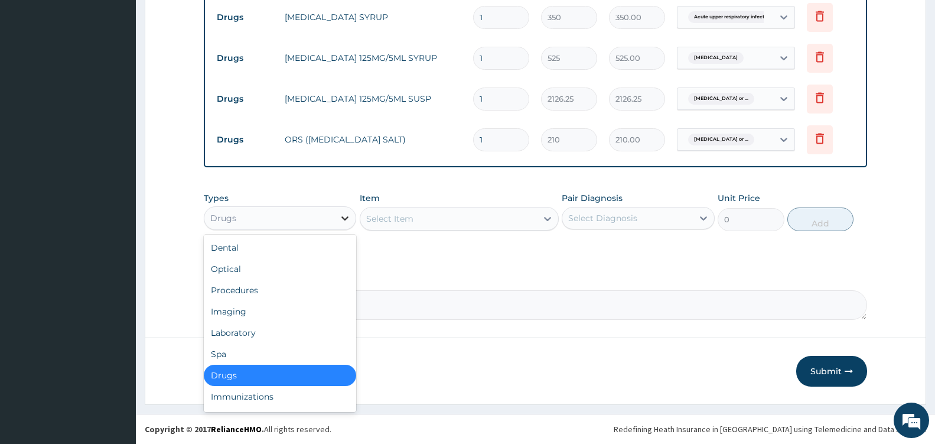
click at [338, 222] on div at bounding box center [344, 217] width 21 height 21
click at [249, 288] on div "Procedures" at bounding box center [280, 290] width 152 height 21
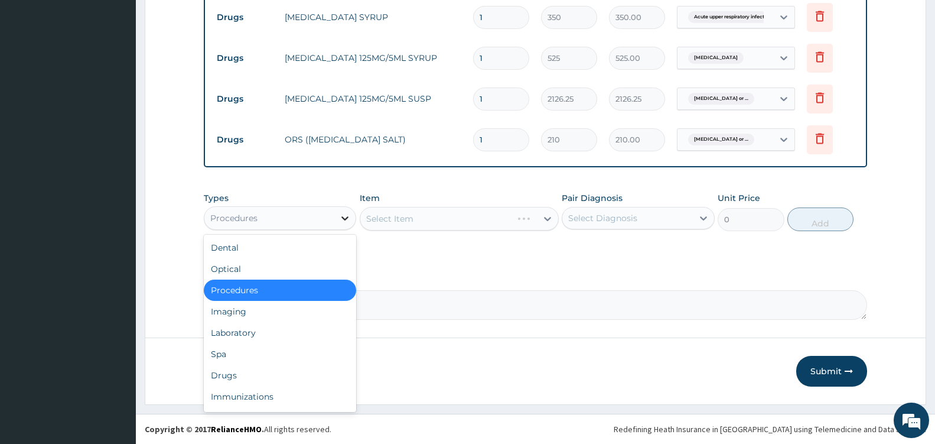
click at [347, 220] on icon at bounding box center [345, 218] width 12 height 12
click at [265, 330] on div "Laboratory" at bounding box center [280, 332] width 152 height 21
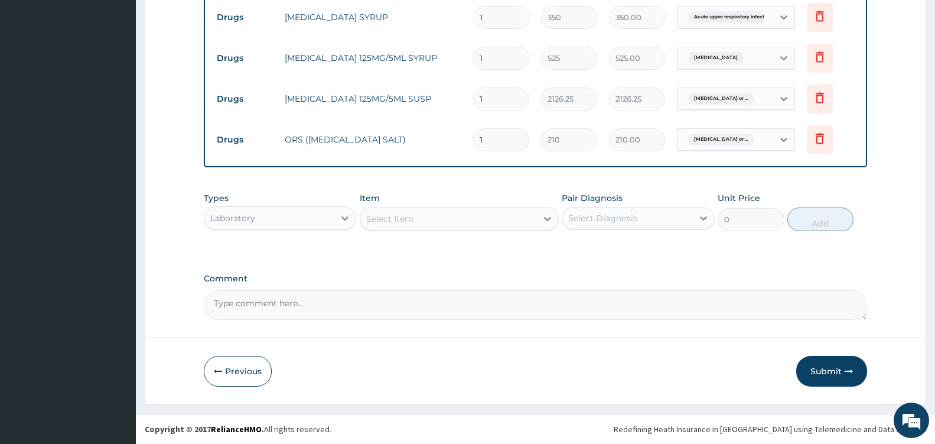
click at [536, 220] on div "Select Item" at bounding box center [448, 218] width 177 height 19
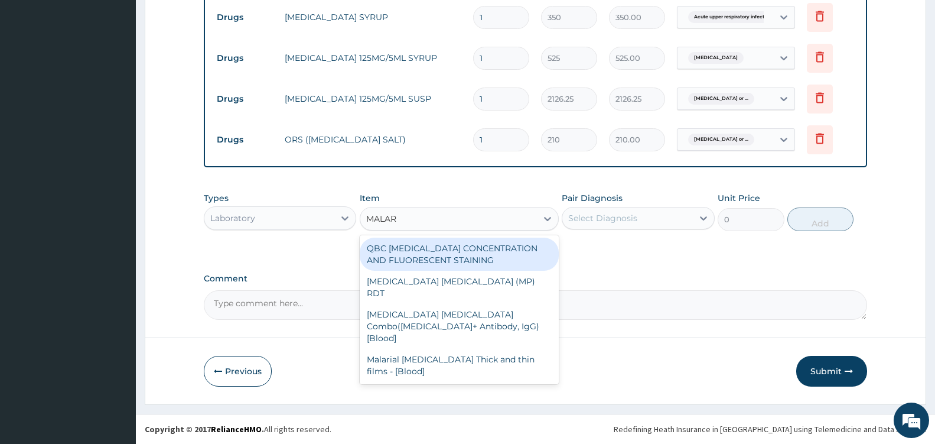
type input "MALARI"
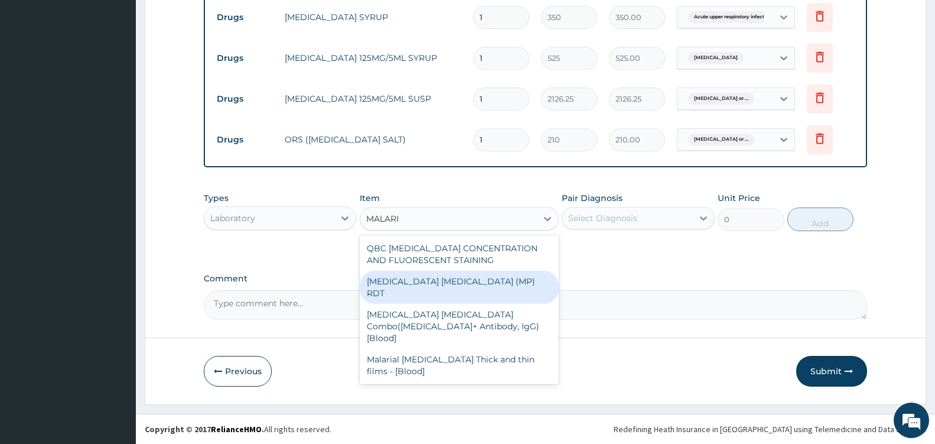
click at [483, 277] on div "[MEDICAL_DATA] [MEDICAL_DATA] (MP) RDT" at bounding box center [459, 287] width 199 height 33
type input "2100"
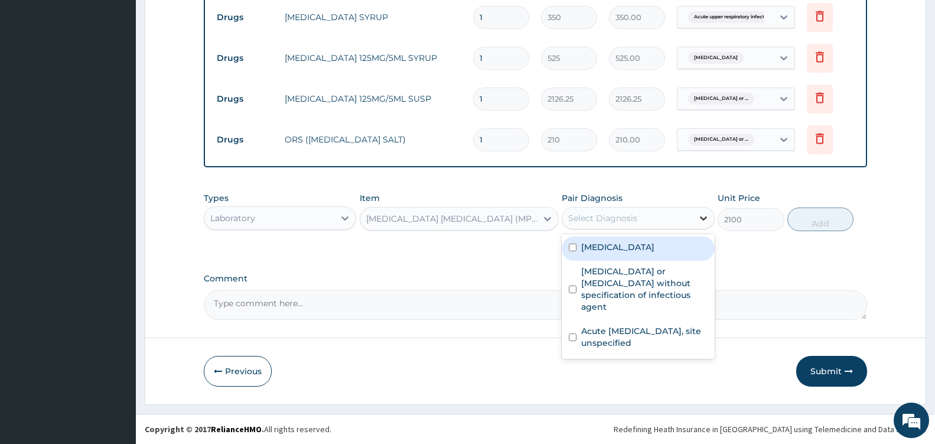
click at [707, 222] on icon at bounding box center [704, 218] width 12 height 12
click at [666, 248] on div "[MEDICAL_DATA]" at bounding box center [638, 248] width 152 height 24
checkbox input "true"
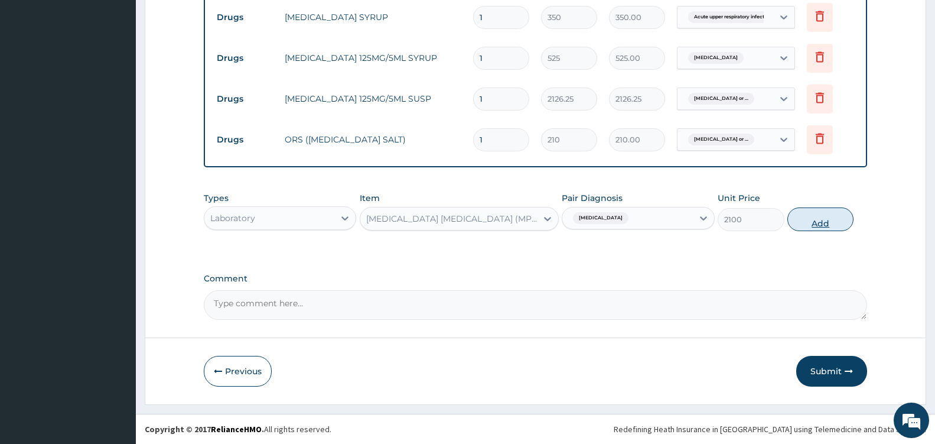
click at [817, 226] on button "Add" at bounding box center [821, 219] width 66 height 24
type input "0"
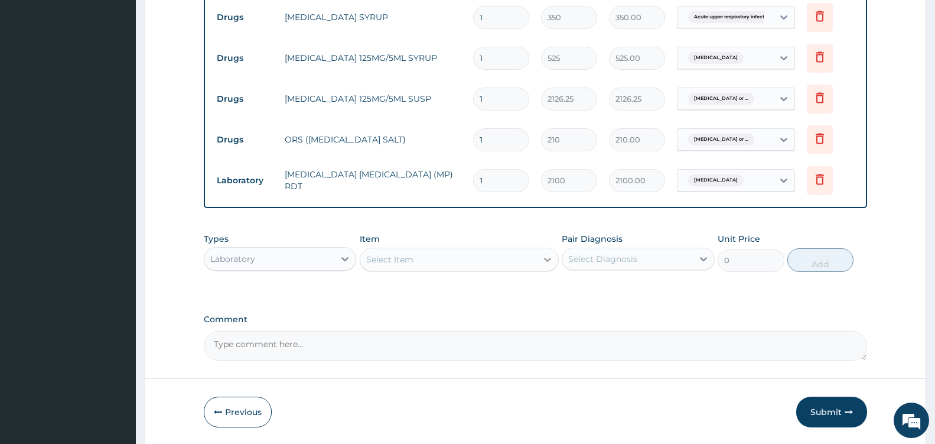
click at [541, 263] on div at bounding box center [547, 259] width 21 height 21
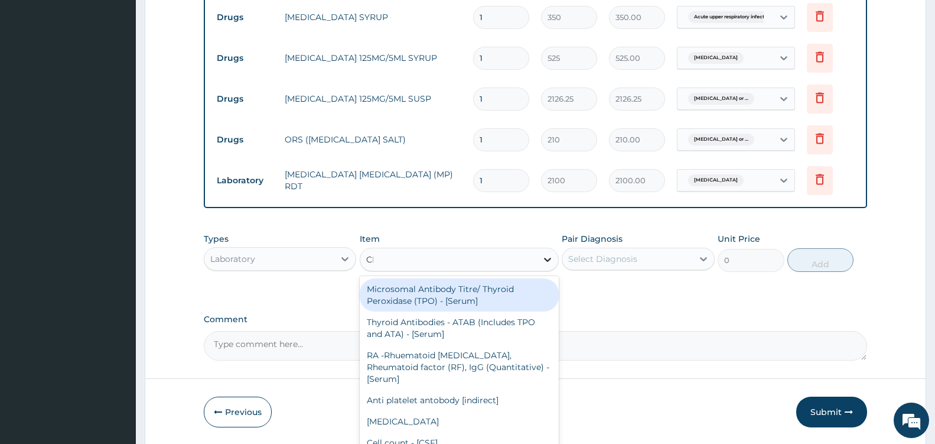
type input "CBC"
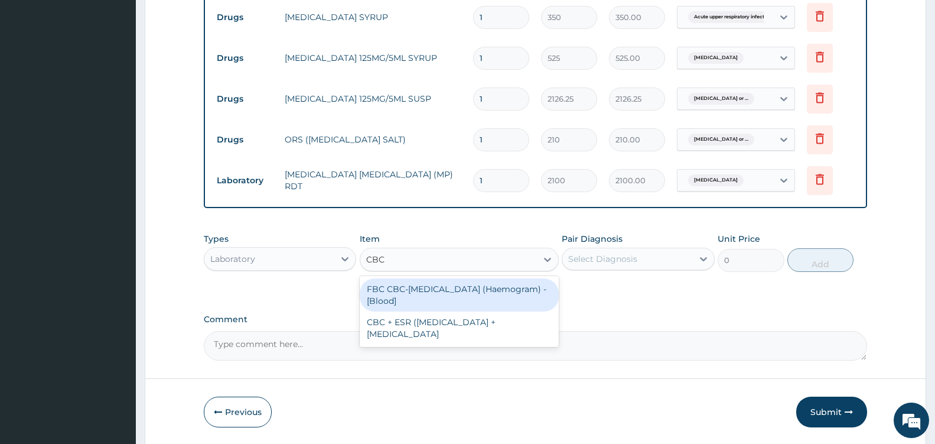
click at [493, 289] on div "FBC CBC-[MEDICAL_DATA] (Haemogram) - [Blood]" at bounding box center [459, 294] width 199 height 33
type input "4200"
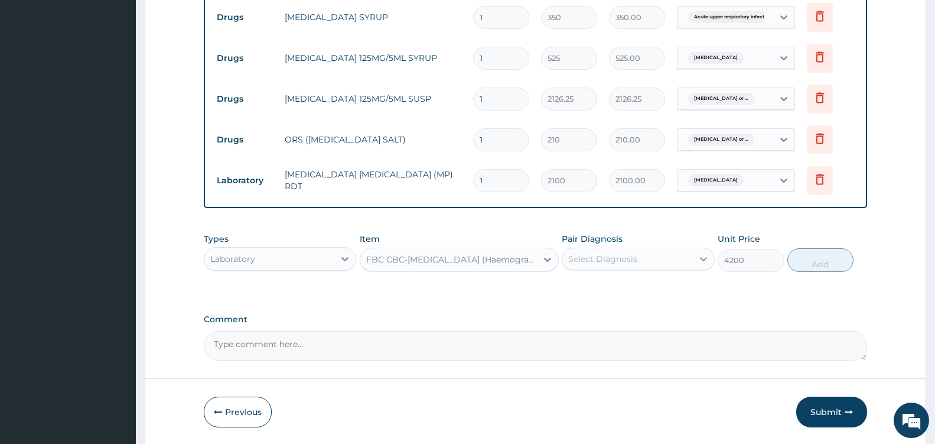
click at [700, 256] on icon at bounding box center [704, 259] width 12 height 12
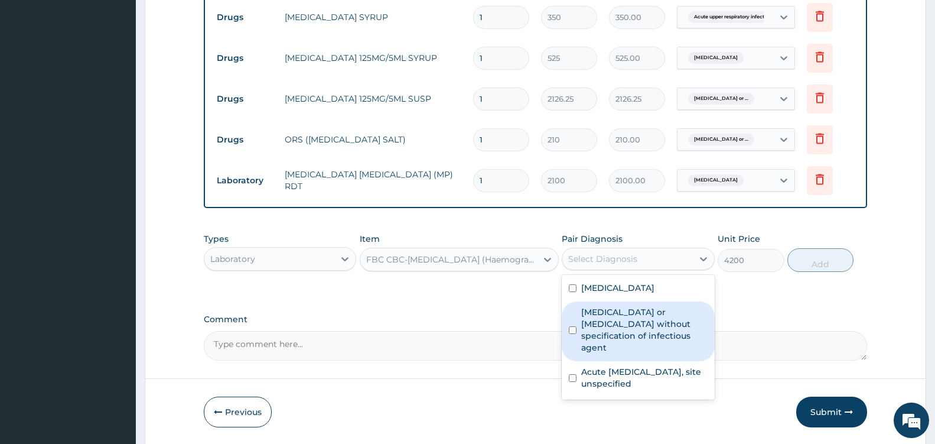
click at [656, 327] on label "[MEDICAL_DATA] or [MEDICAL_DATA] without specification of infectious agent" at bounding box center [644, 329] width 126 height 47
checkbox input "true"
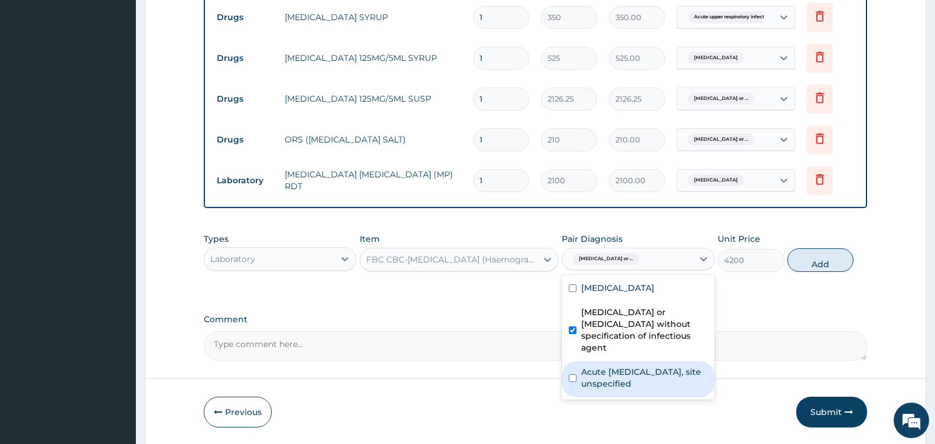
click at [571, 374] on input "checkbox" at bounding box center [573, 378] width 8 height 8
checkbox input "true"
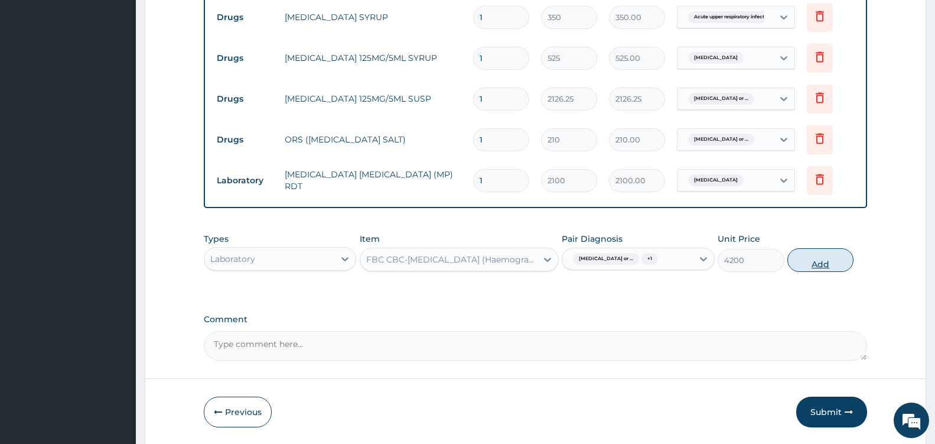
click at [801, 259] on button "Add" at bounding box center [821, 260] width 66 height 24
type input "0"
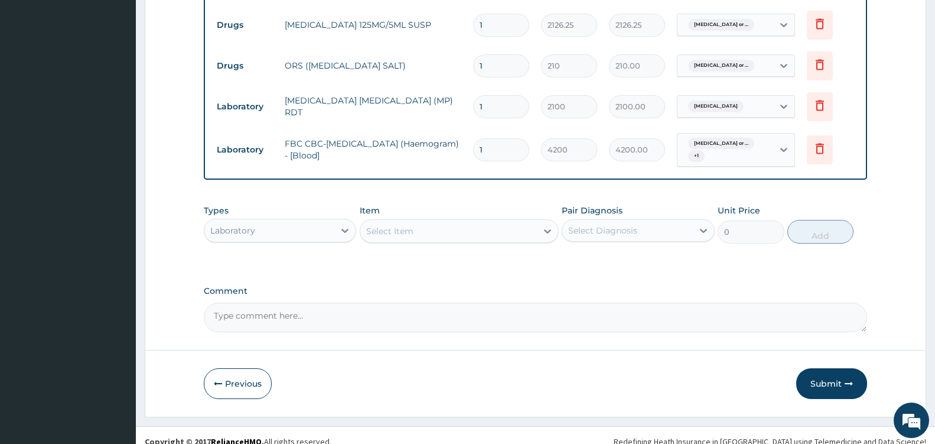
scroll to position [683, 0]
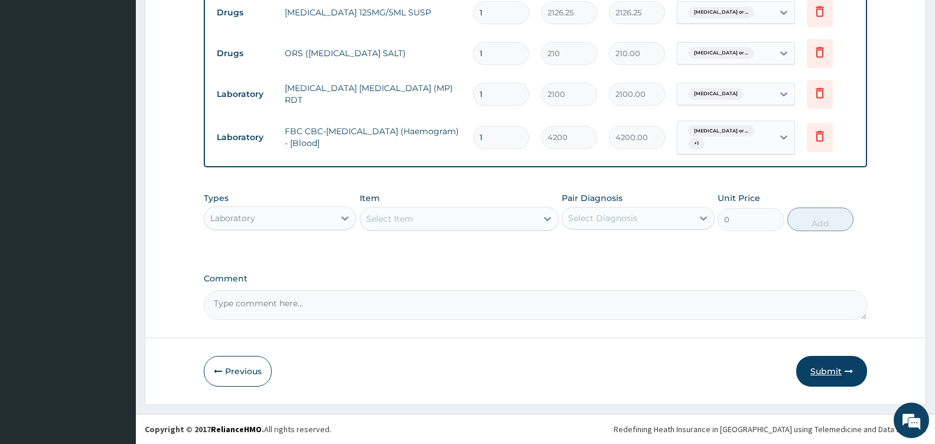
click at [828, 371] on button "Submit" at bounding box center [832, 371] width 71 height 31
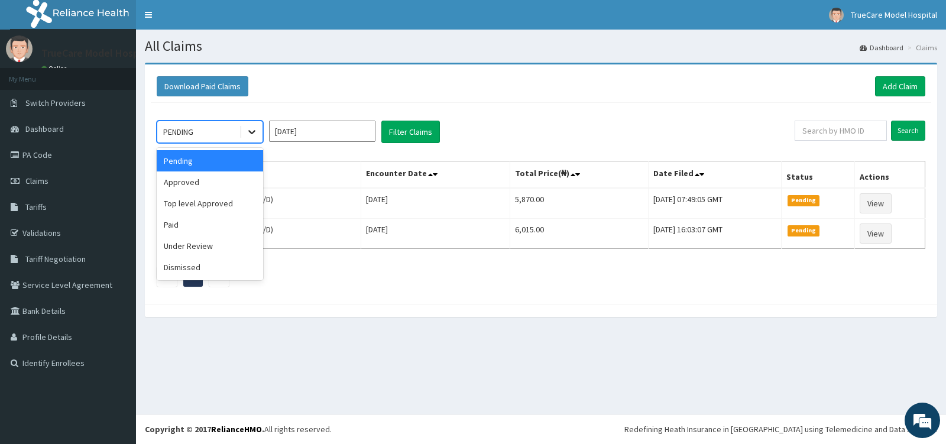
click at [248, 132] on icon at bounding box center [252, 132] width 12 height 12
click at [206, 181] on div "Approved" at bounding box center [210, 181] width 106 height 21
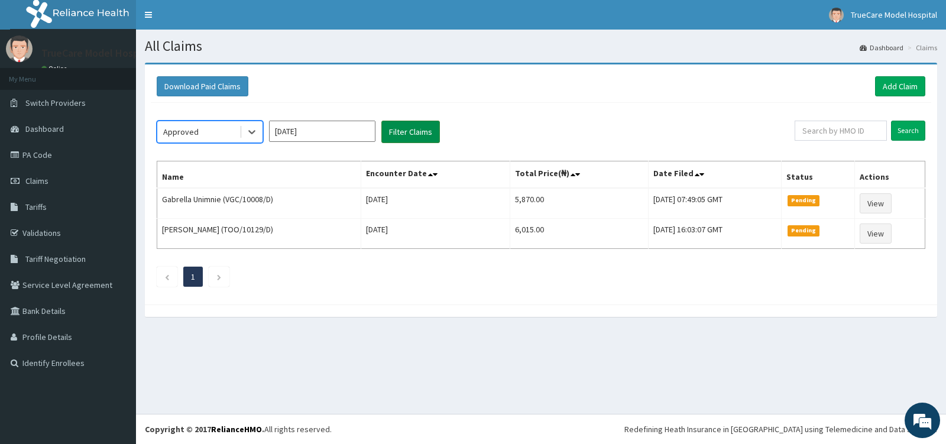
click at [415, 140] on button "Filter Claims" at bounding box center [410, 132] width 59 height 22
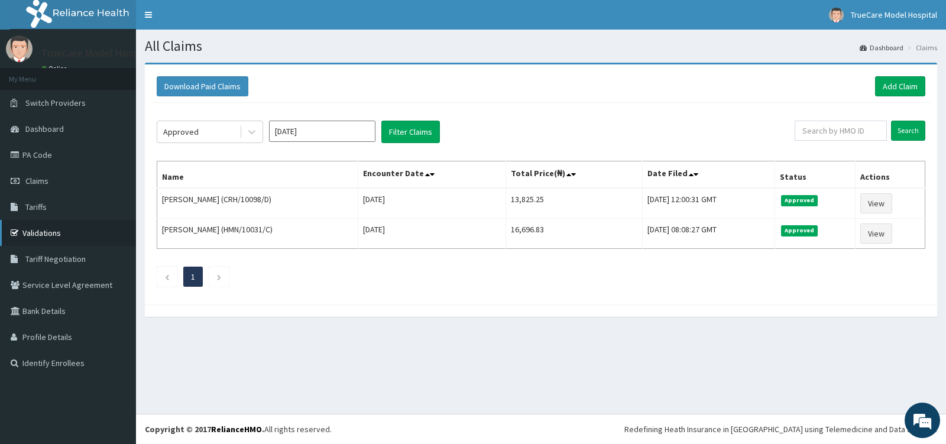
click at [34, 233] on link "Validations" at bounding box center [68, 233] width 136 height 26
